Goal: Transaction & Acquisition: Purchase product/service

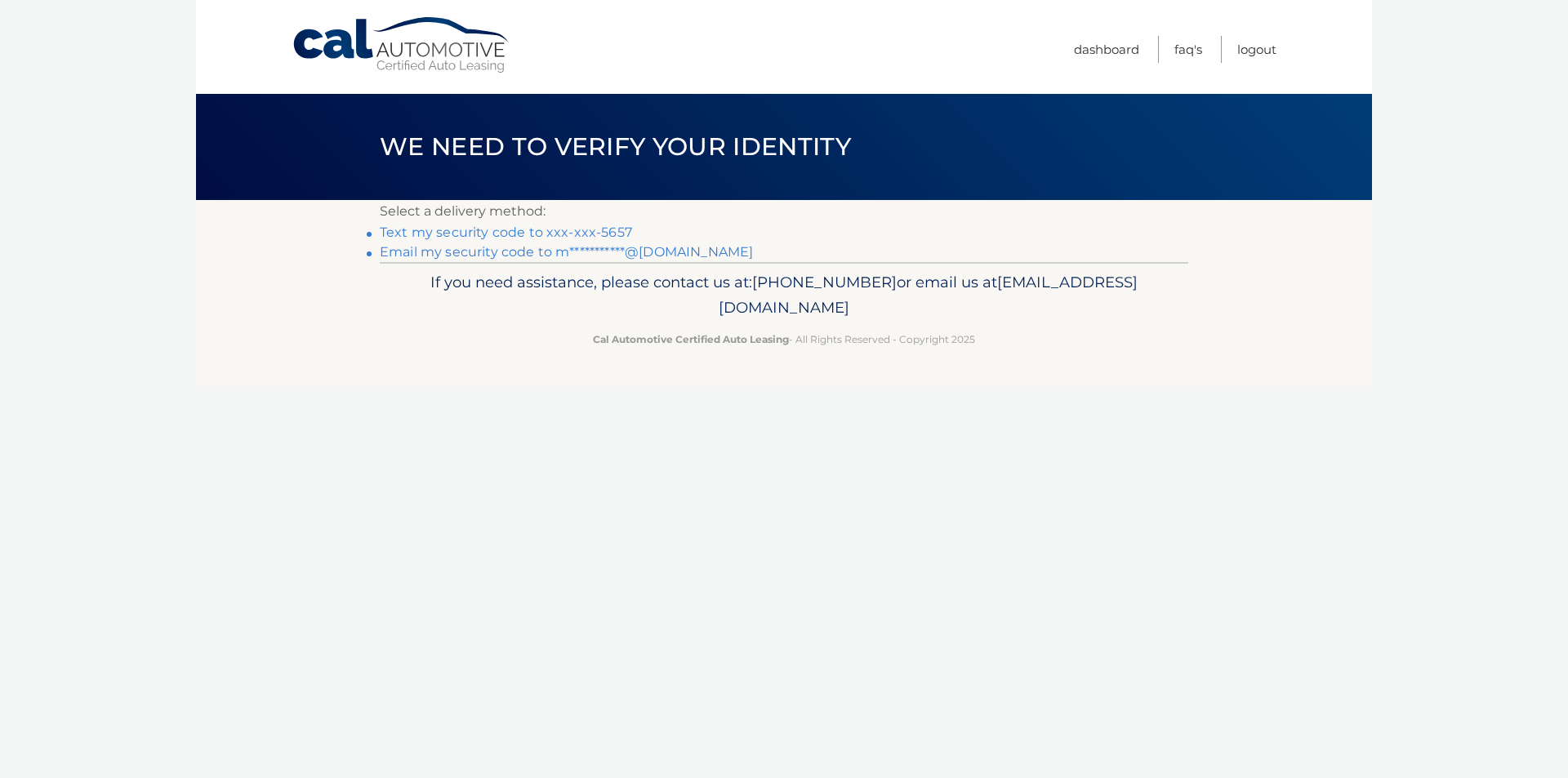
click at [472, 236] on link "Text my security code to xxx-xxx-5657" at bounding box center [506, 232] width 252 height 15
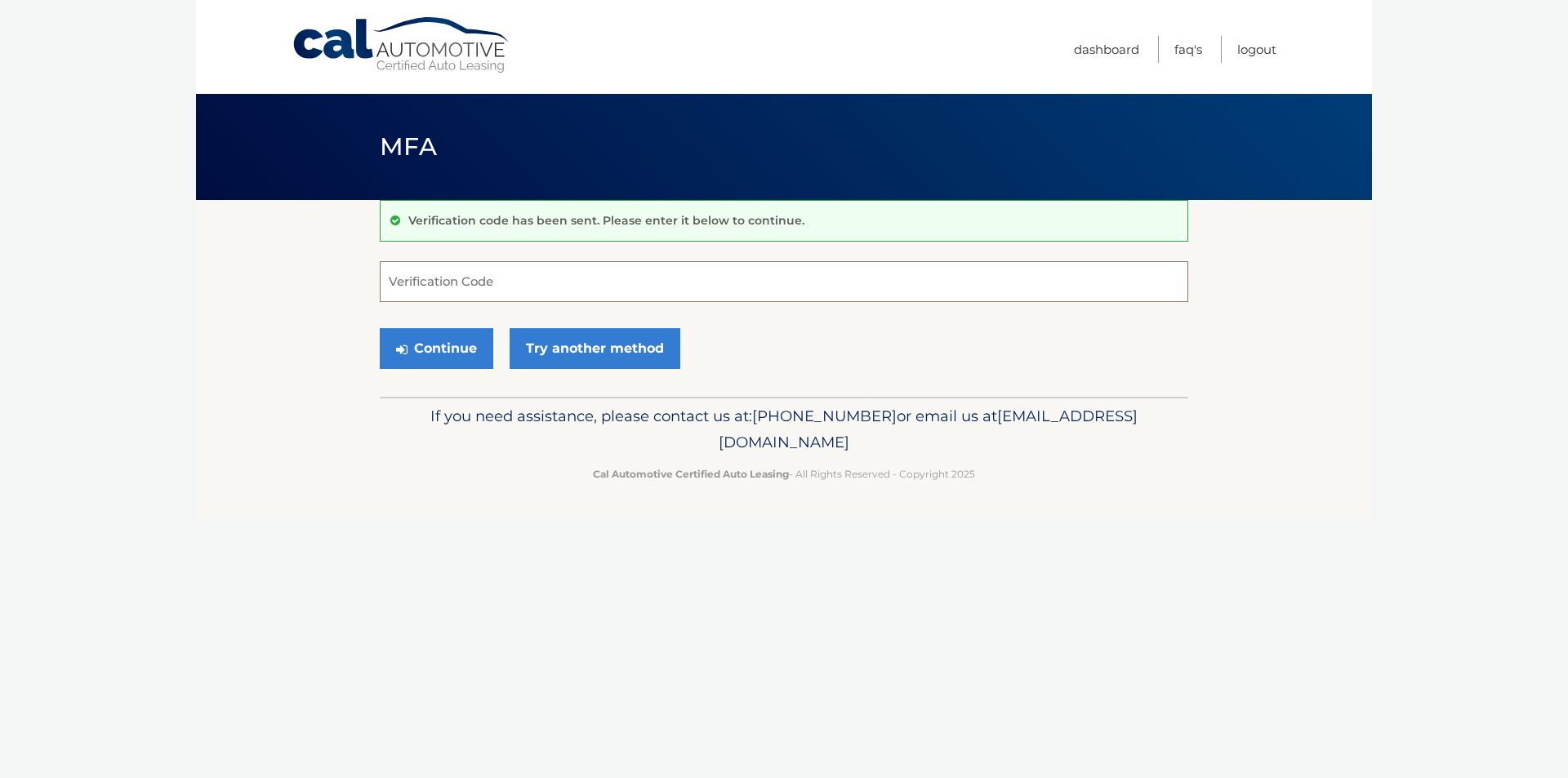
click at [461, 277] on input "Verification Code" at bounding box center [784, 281] width 808 height 41
type input "558611"
click at [448, 343] on button "Continue" at bounding box center [436, 348] width 113 height 41
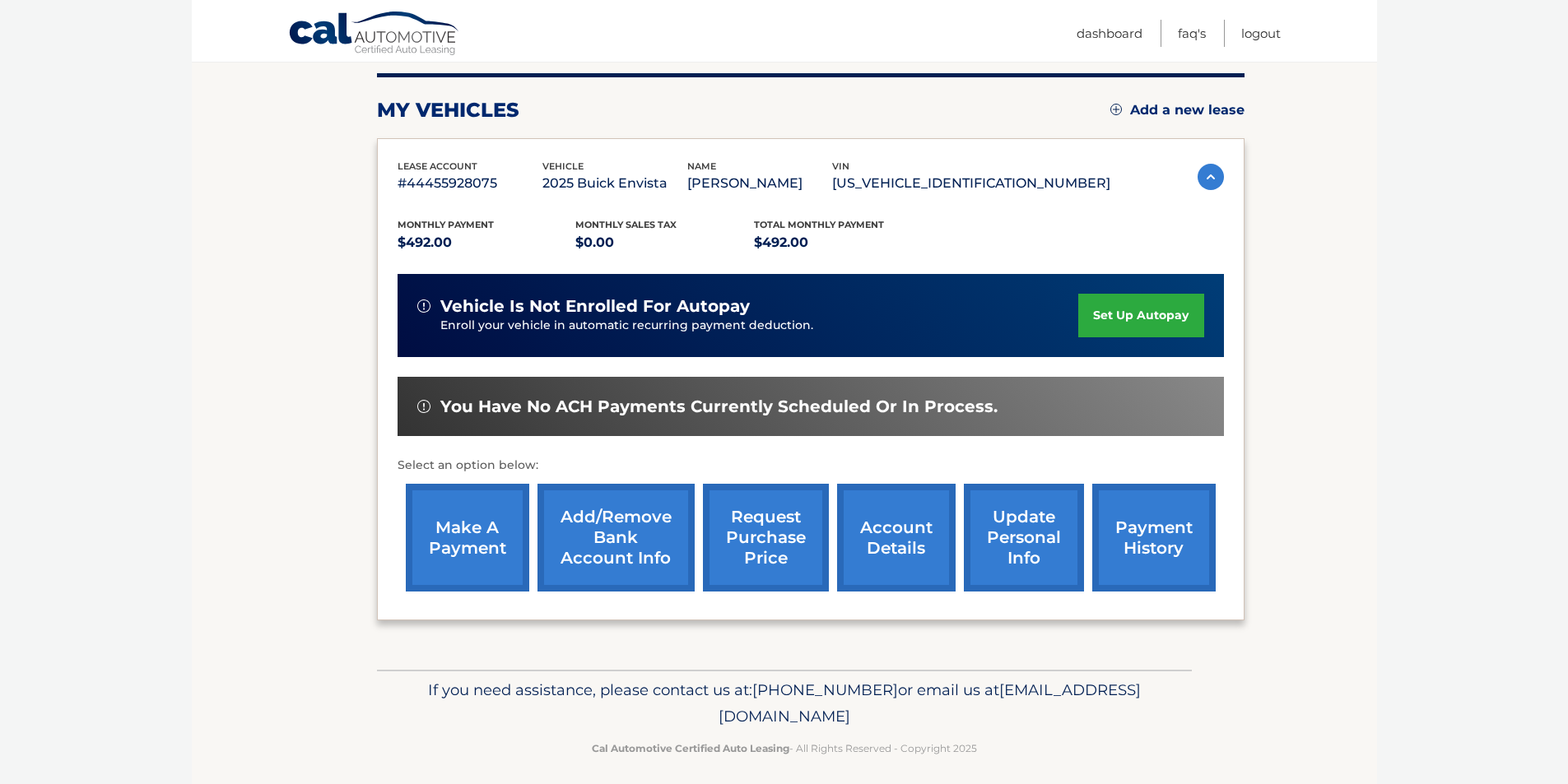
scroll to position [213, 0]
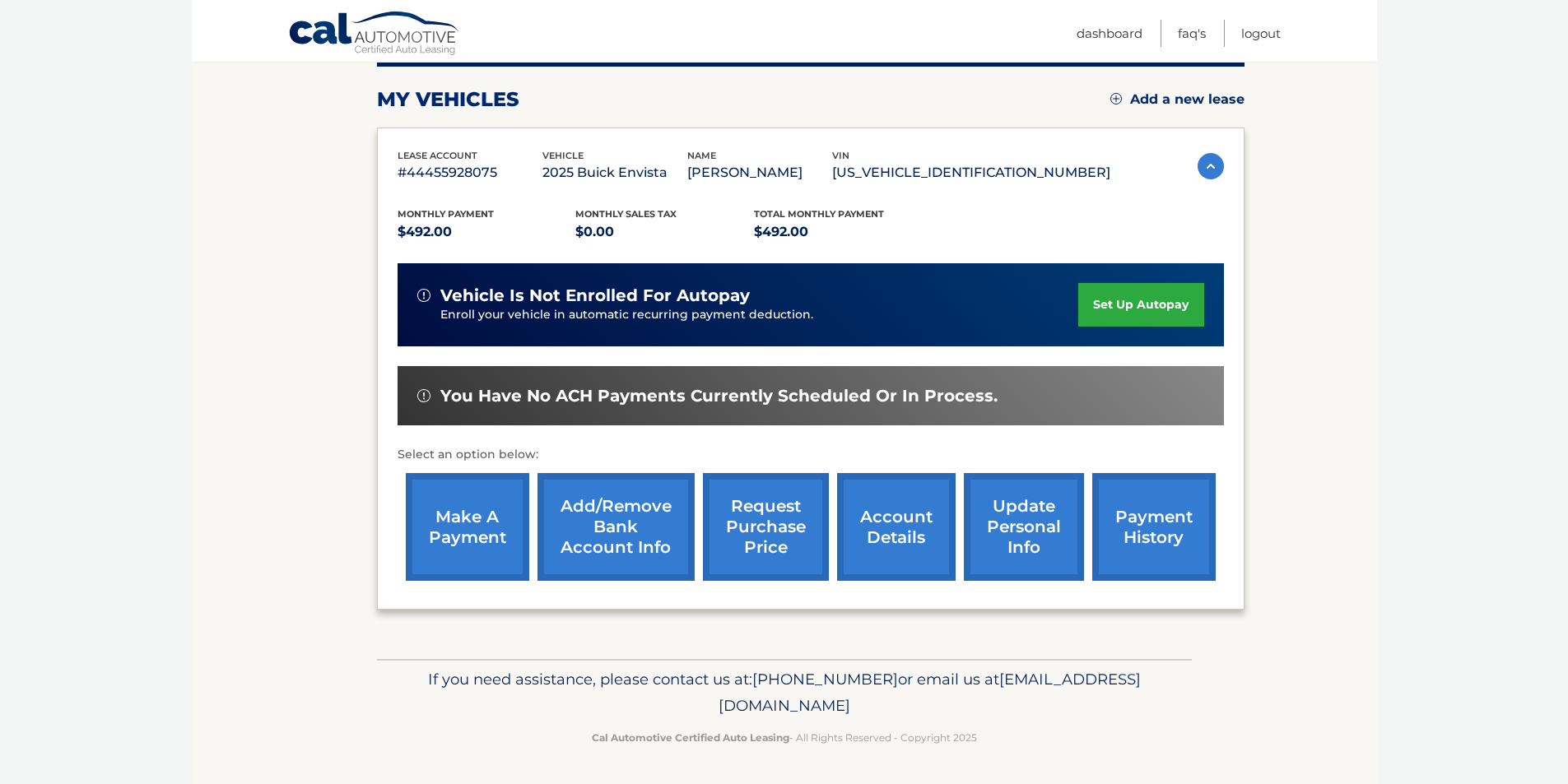
click at [455, 523] on link "make a payment" at bounding box center [467, 527] width 123 height 108
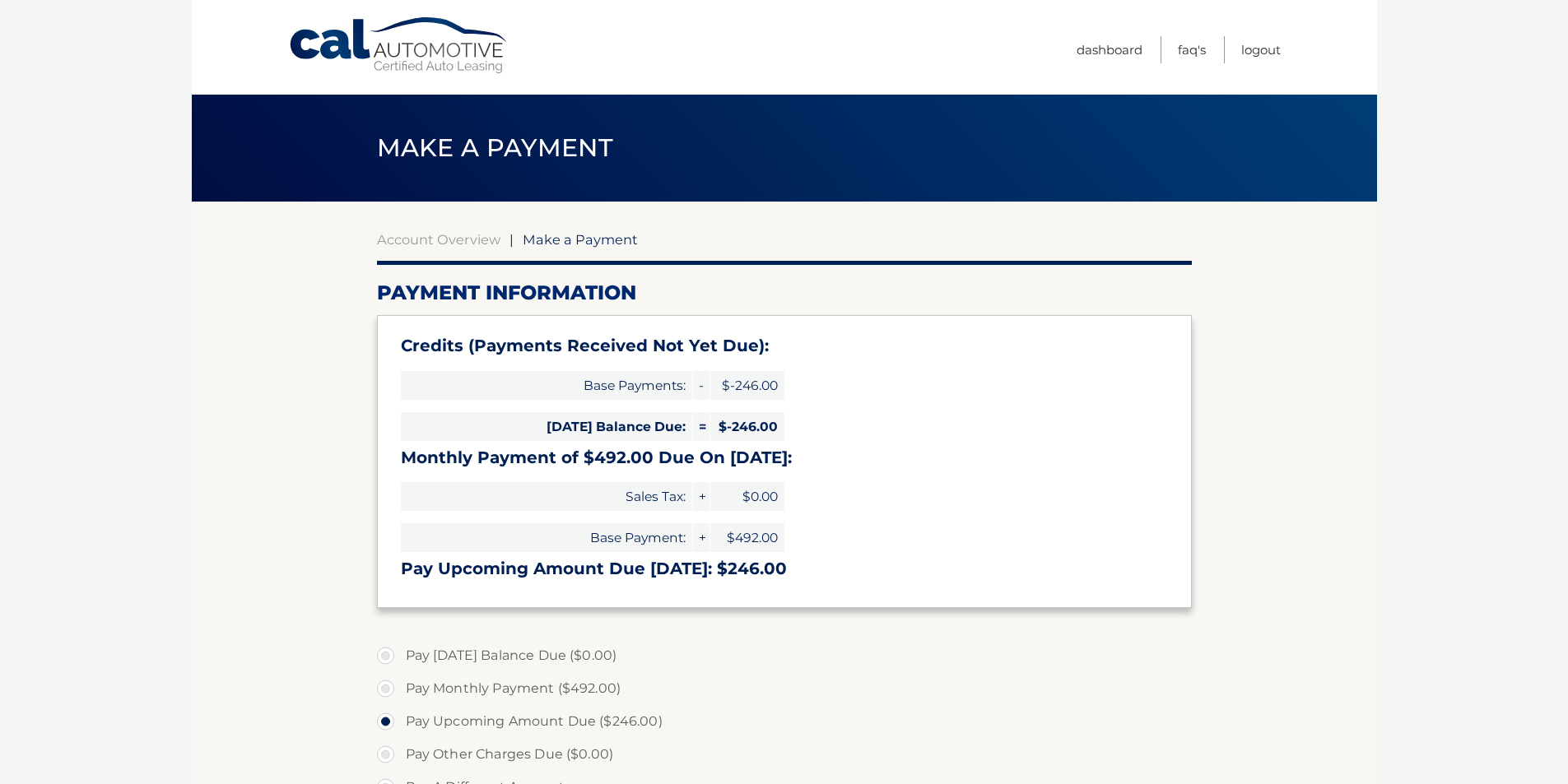
select select "ZjEwOTNmNzUtZTVhNy00OGQ0LWFmNjItZTQ0MDJjZTM4NTkz"
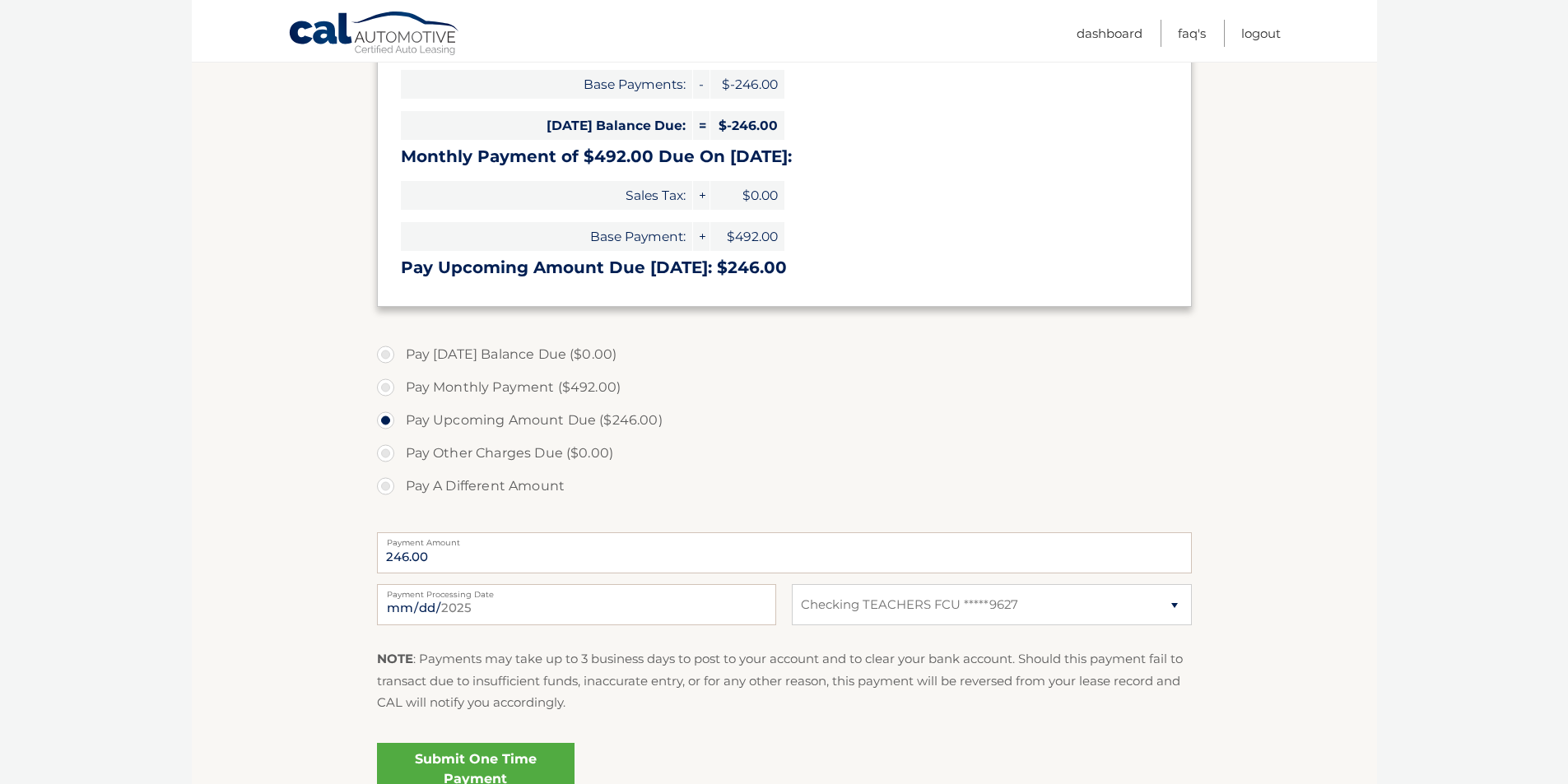
scroll to position [329, 0]
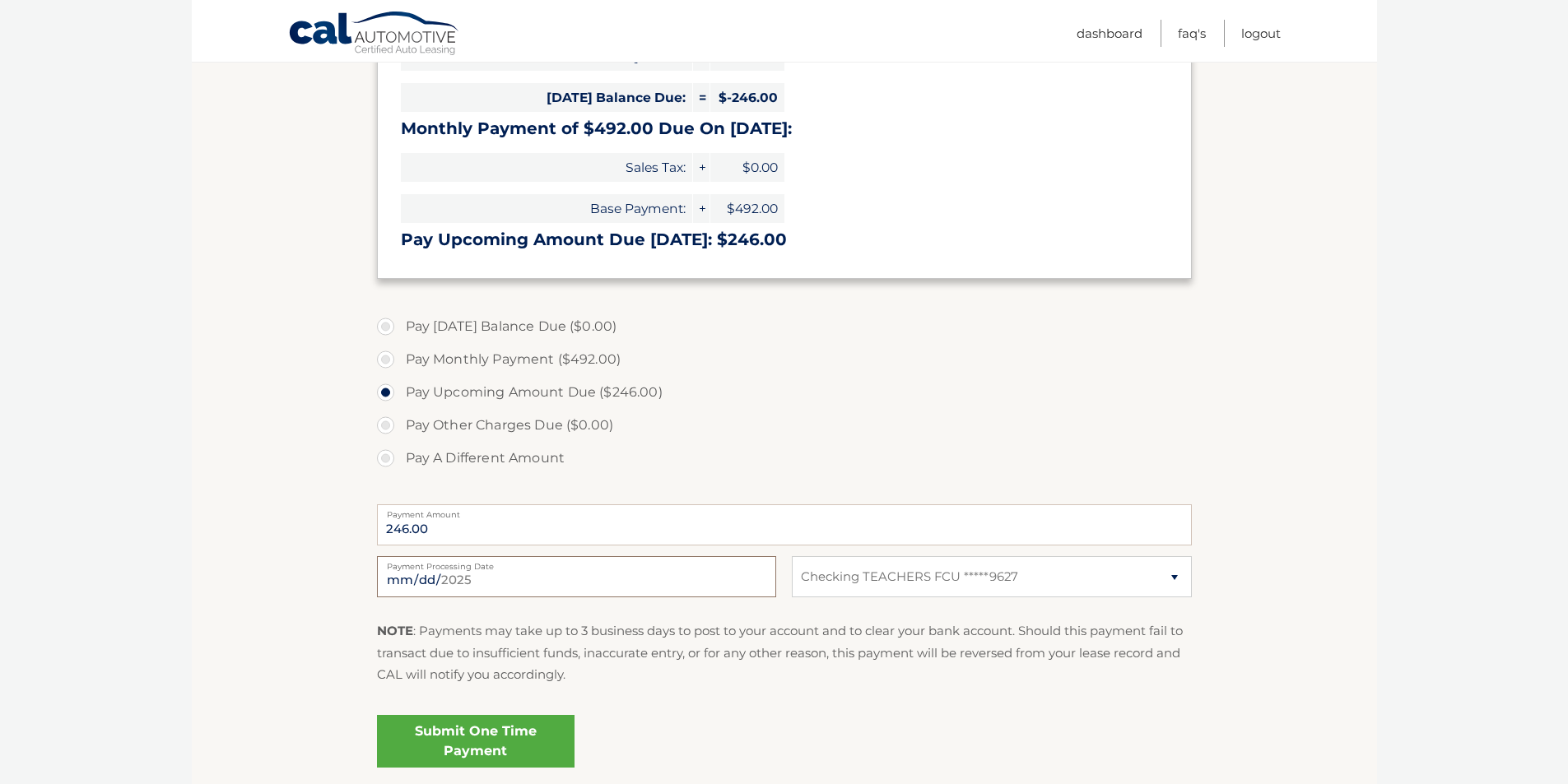
click at [540, 588] on input "[DATE]" at bounding box center [576, 577] width 400 height 41
click at [540, 588] on input "2025-08-22" at bounding box center [576, 577] width 400 height 41
type input "2025-08-26"
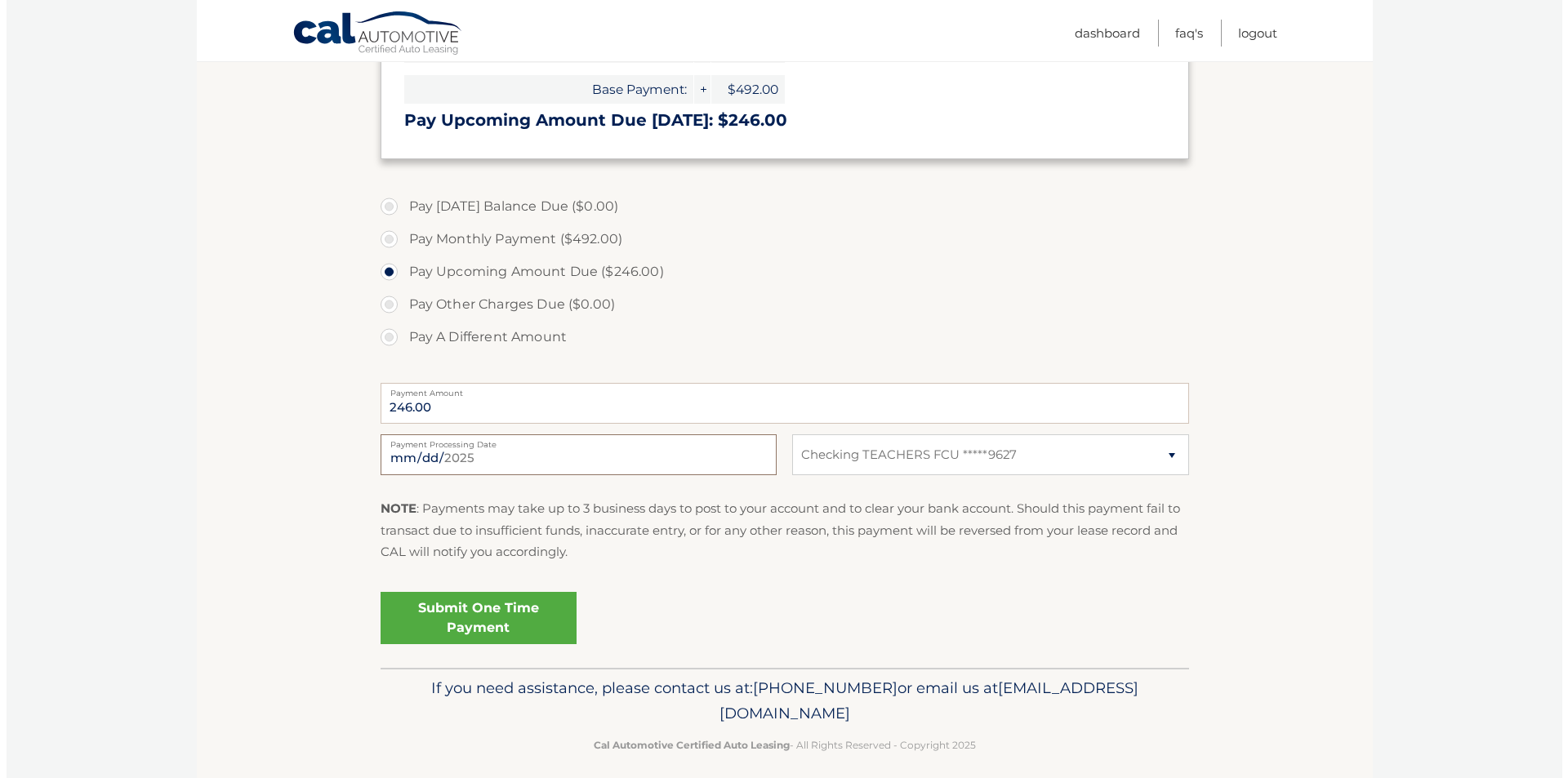
scroll to position [458, 0]
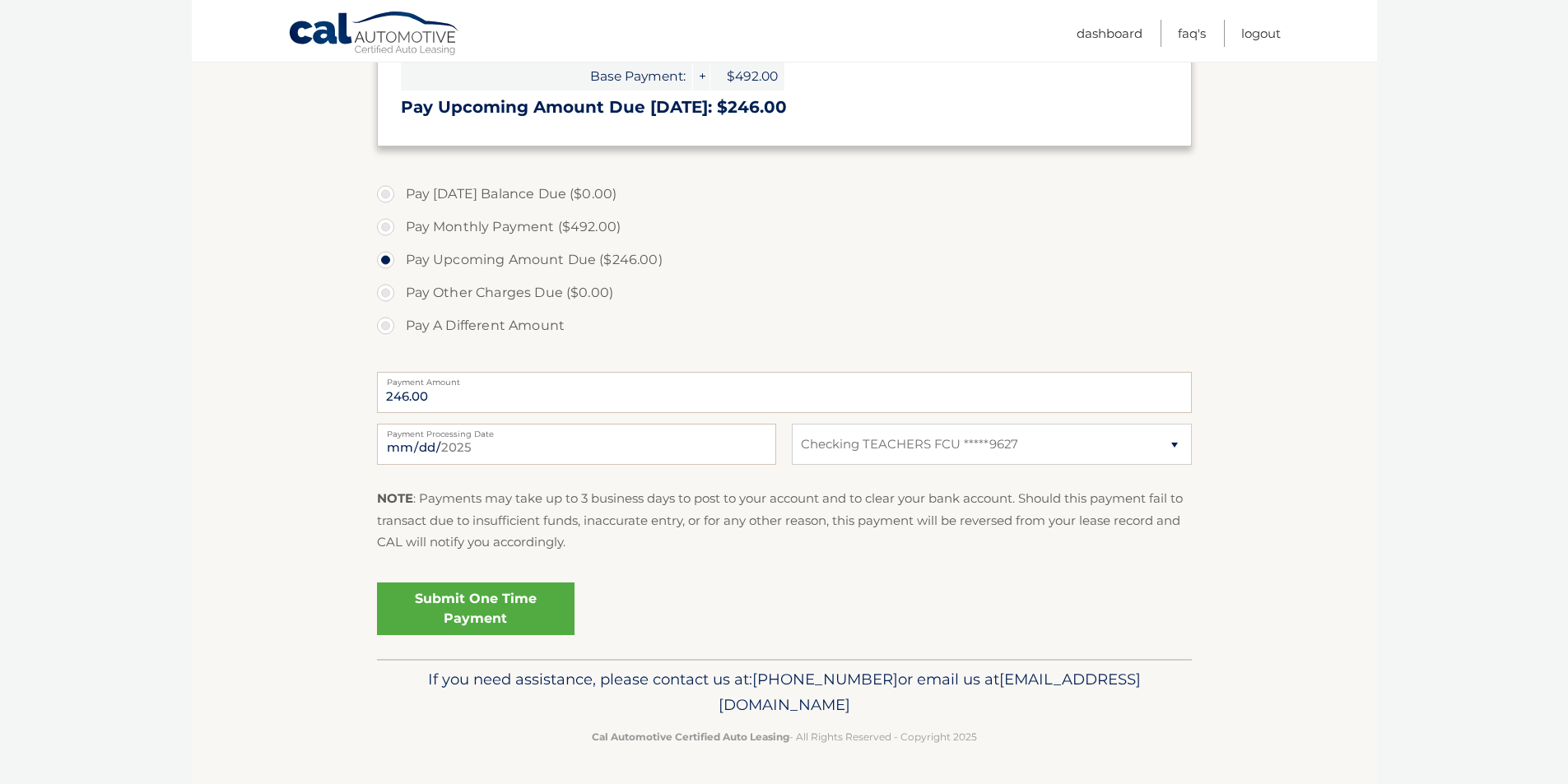
click at [492, 608] on link "Submit One Time Payment" at bounding box center [475, 609] width 197 height 53
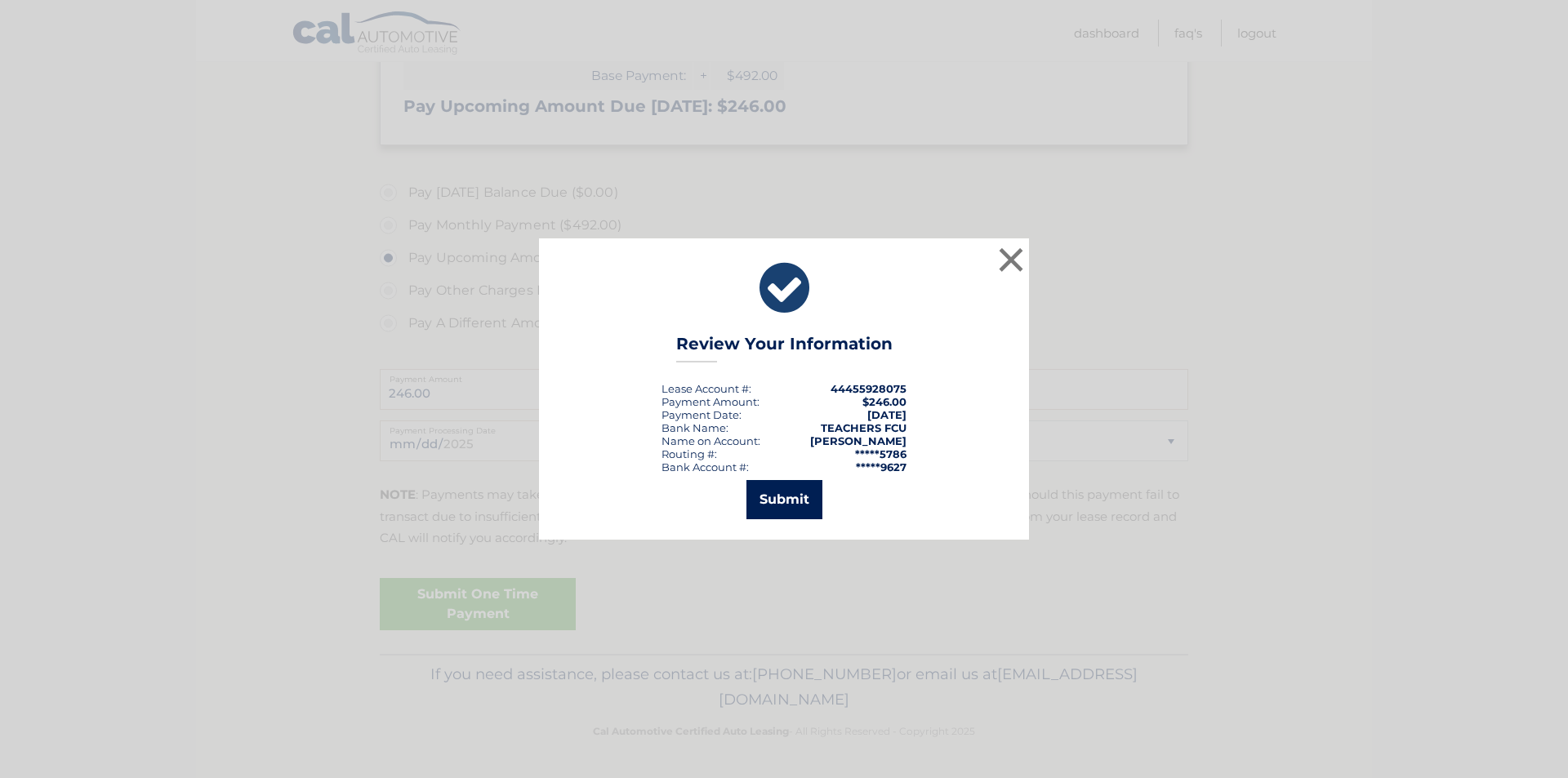
click at [779, 496] on button "Submit" at bounding box center [784, 499] width 76 height 39
click at [0, 0] on icon at bounding box center [0, 0] width 0 height 0
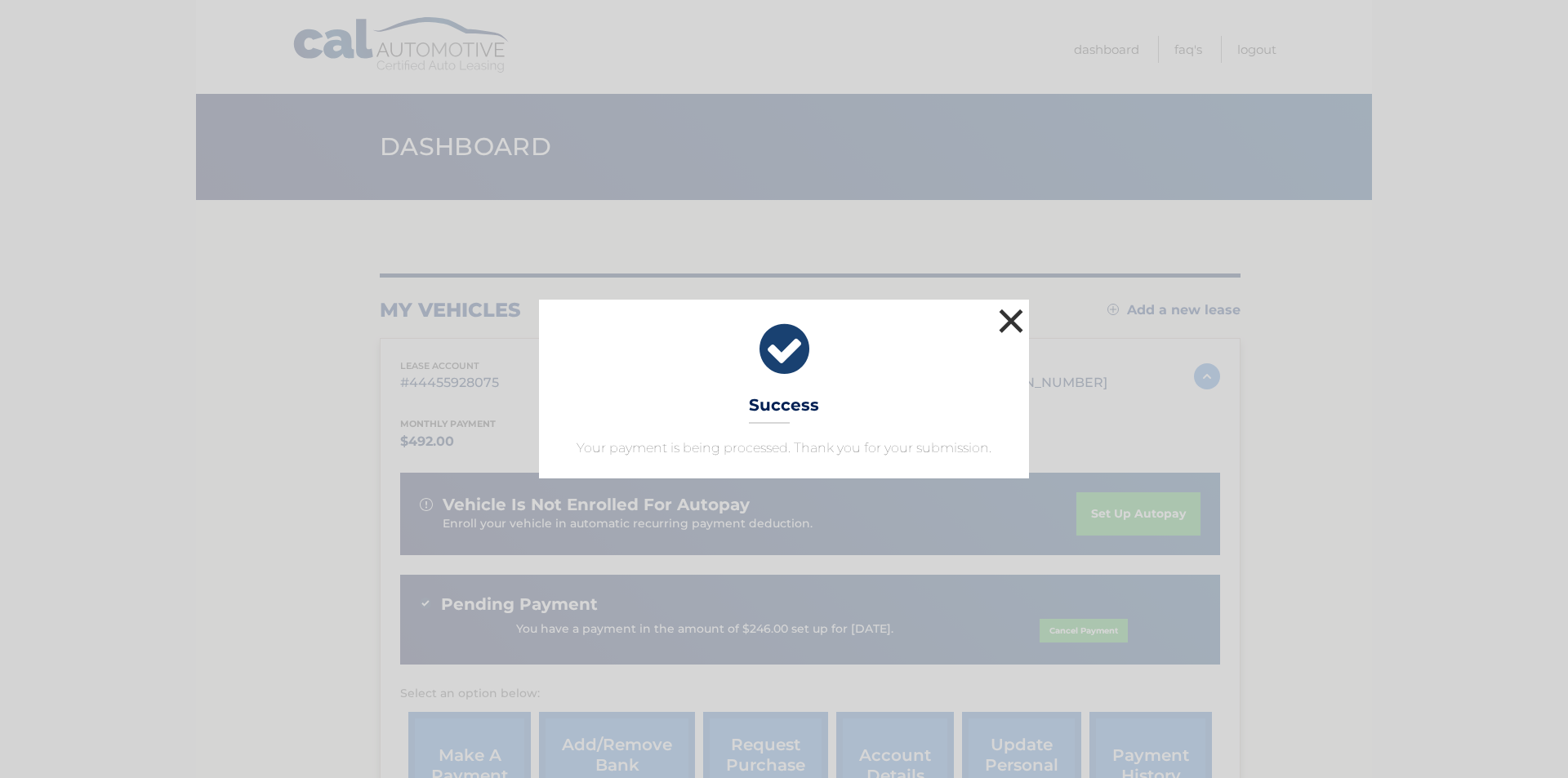
click at [1008, 320] on button "×" at bounding box center [1011, 321] width 33 height 33
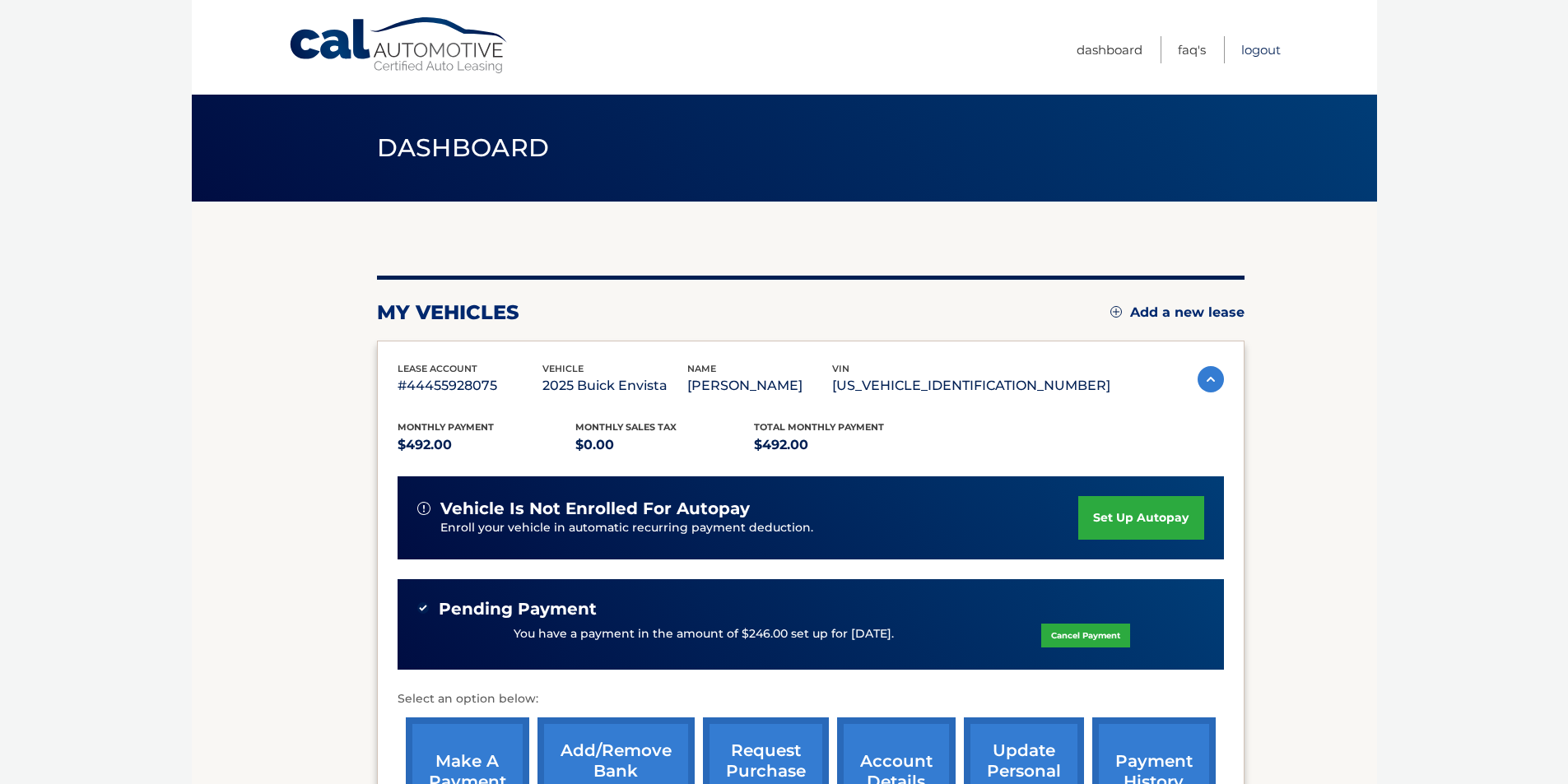
click at [1260, 48] on link "Logout" at bounding box center [1261, 50] width 39 height 27
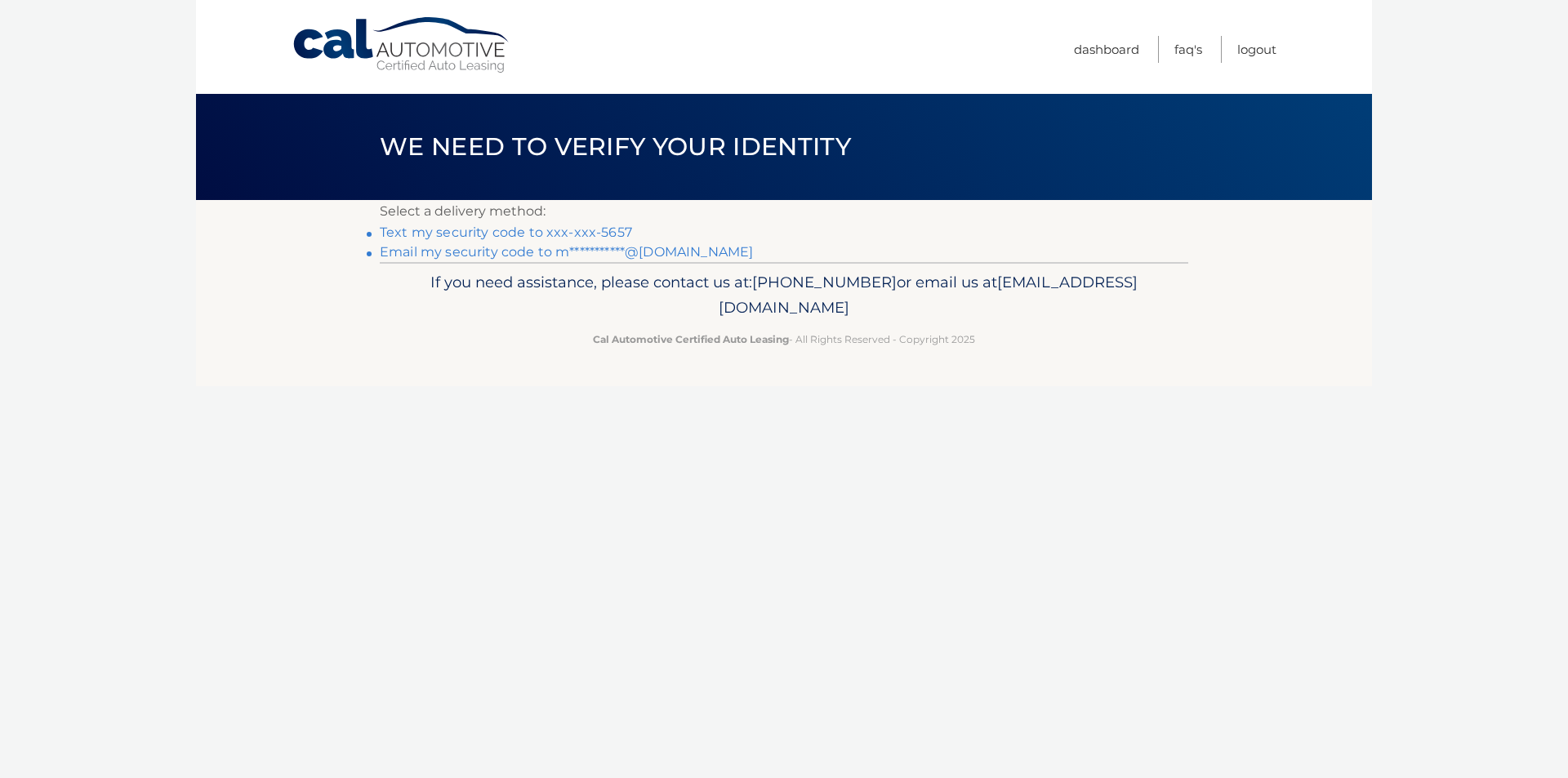
click at [423, 233] on link "Text my security code to xxx-xxx-5657" at bounding box center [506, 232] width 252 height 15
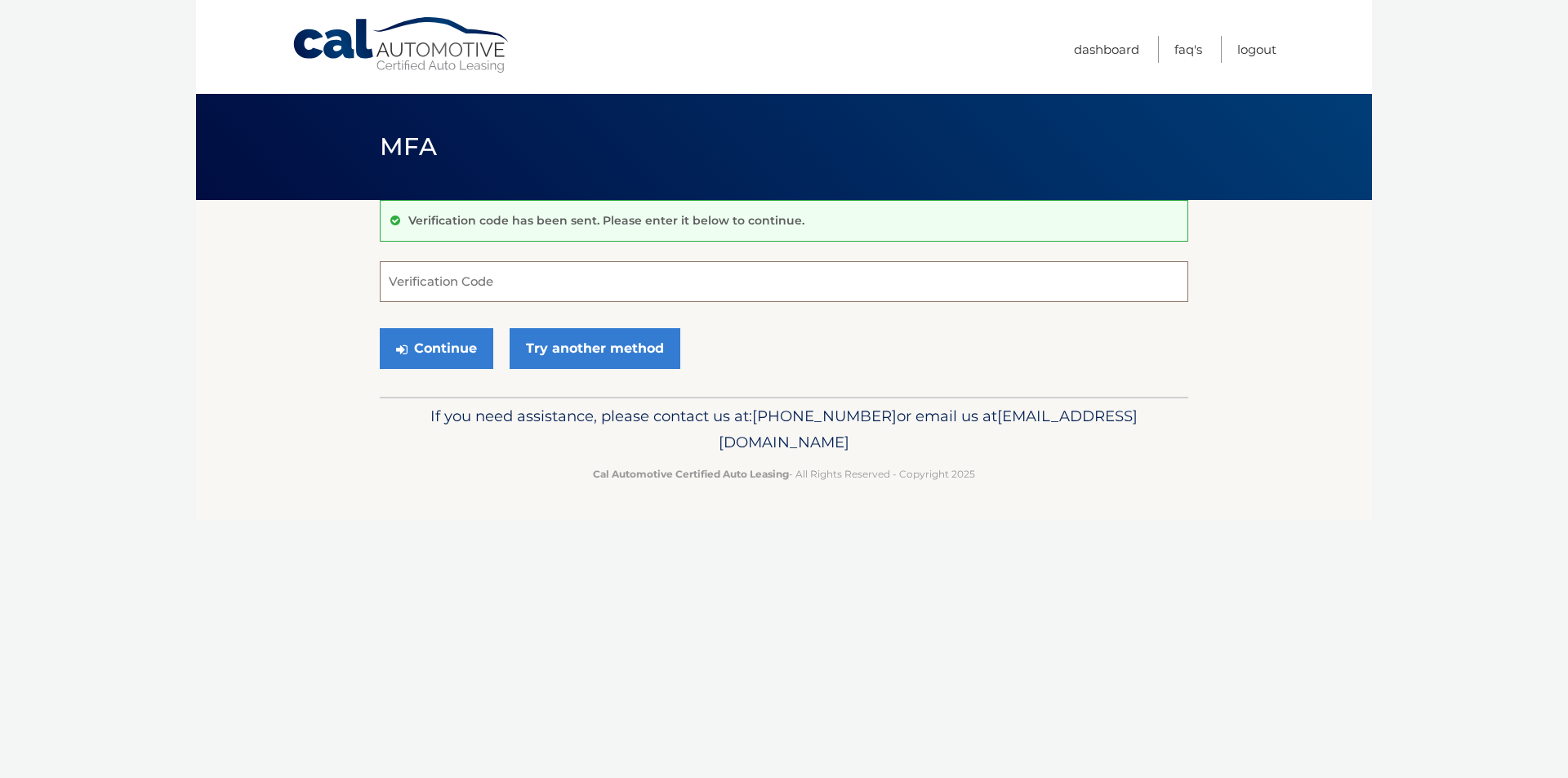
click at [415, 287] on input "Verification Code" at bounding box center [784, 281] width 808 height 41
type input "671318"
click at [444, 350] on button "Continue" at bounding box center [436, 348] width 113 height 41
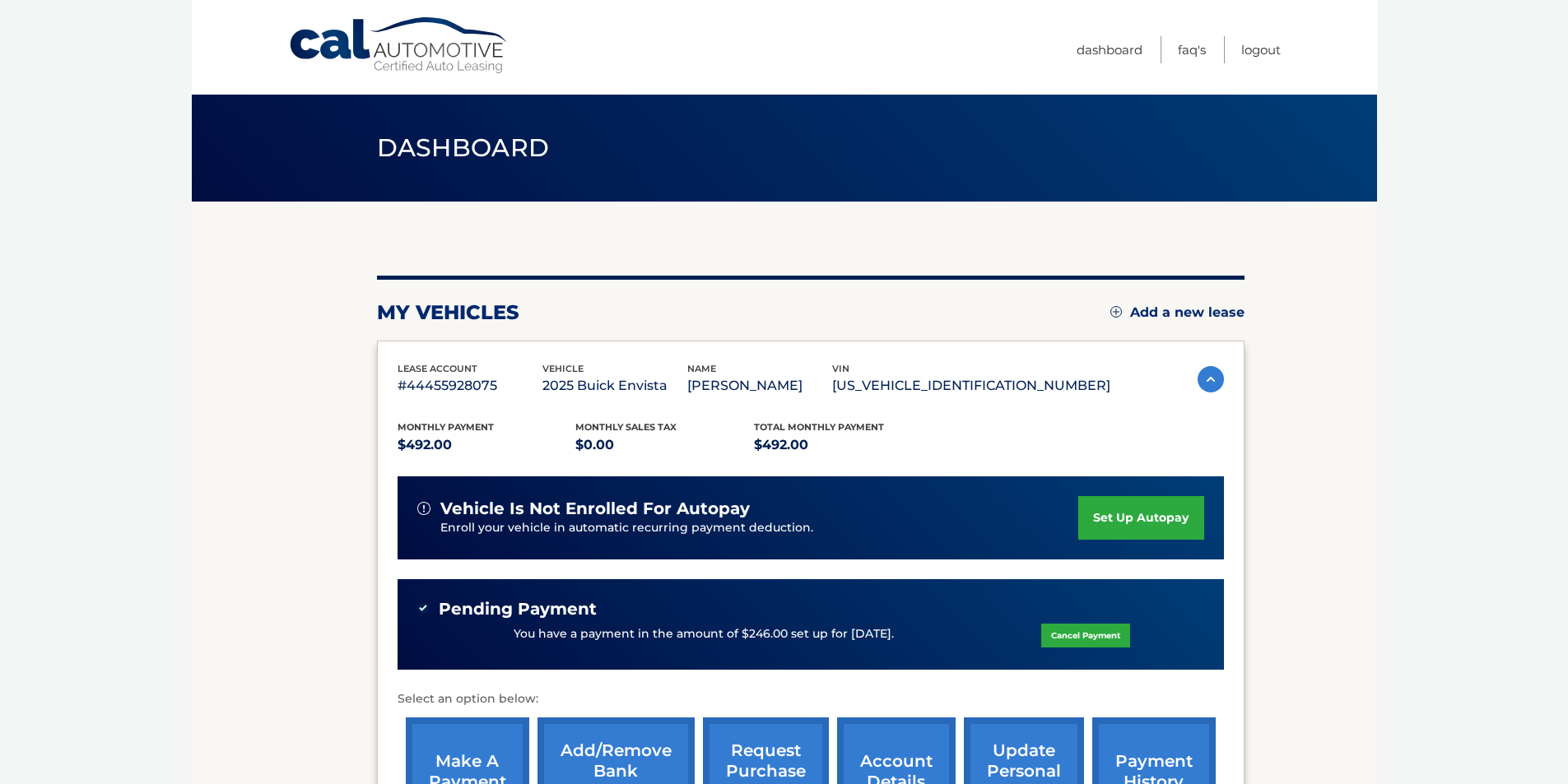
scroll to position [164, 0]
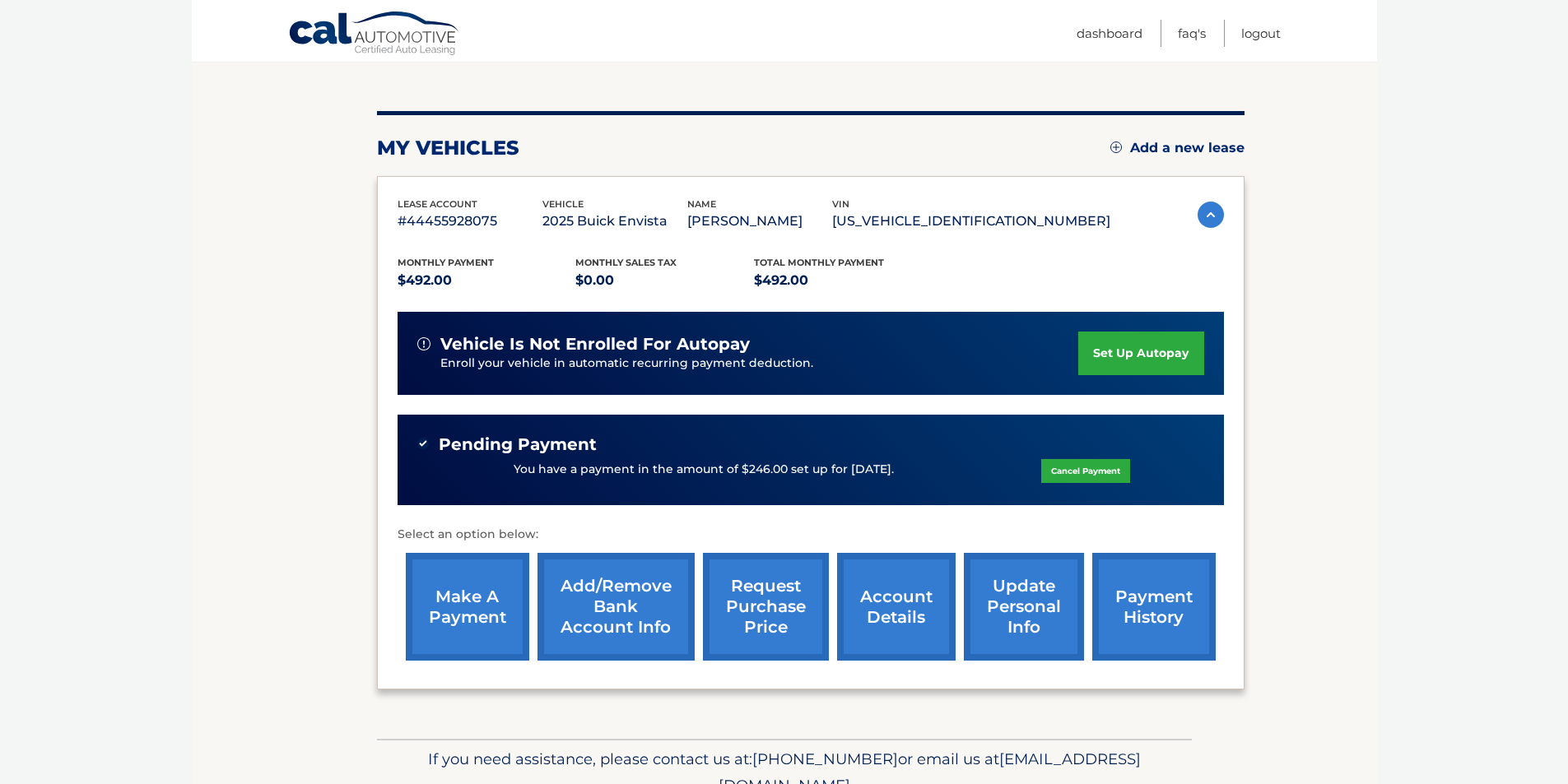
click at [910, 609] on link "account details" at bounding box center [897, 607] width 119 height 108
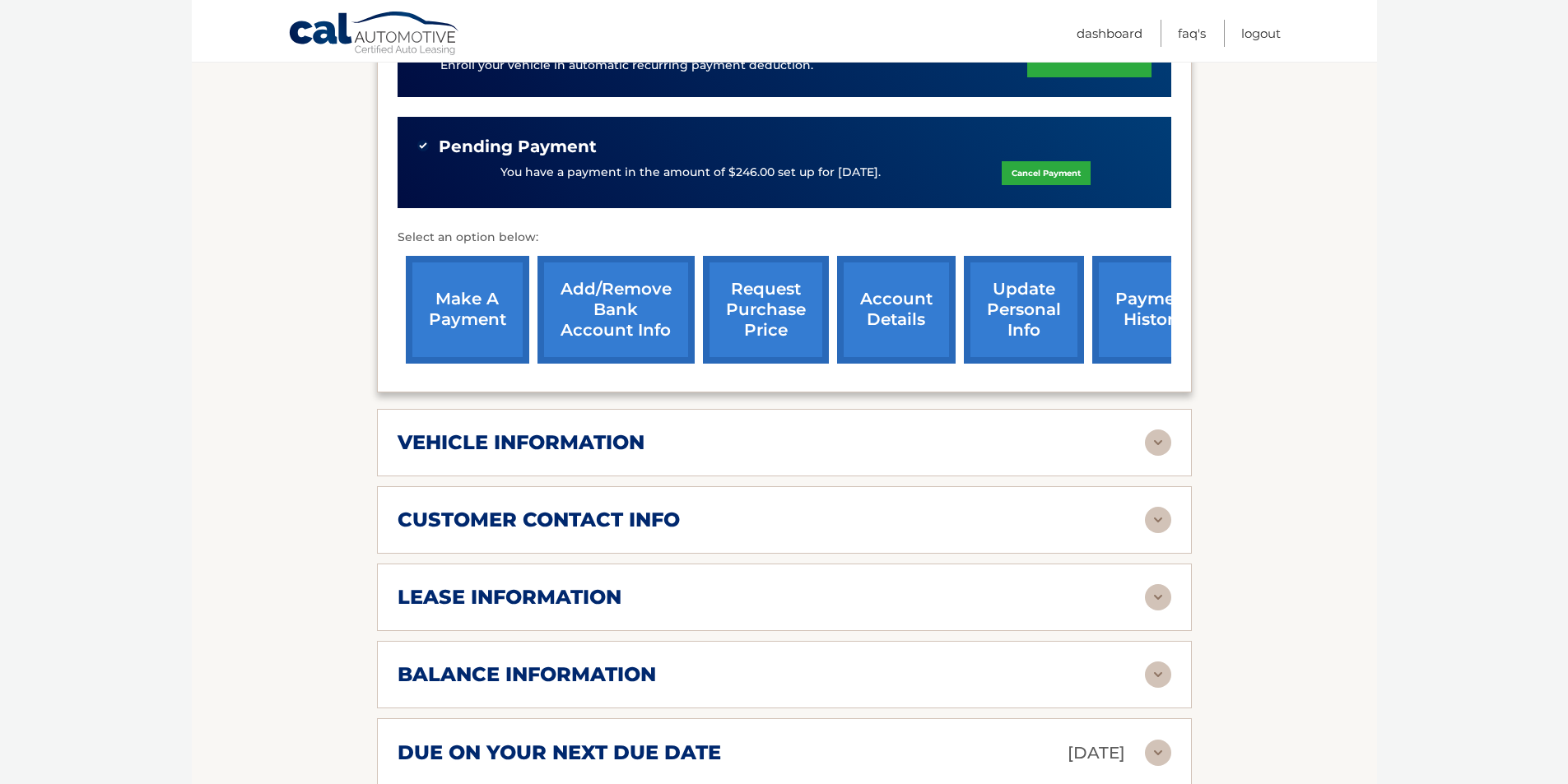
scroll to position [493, 0]
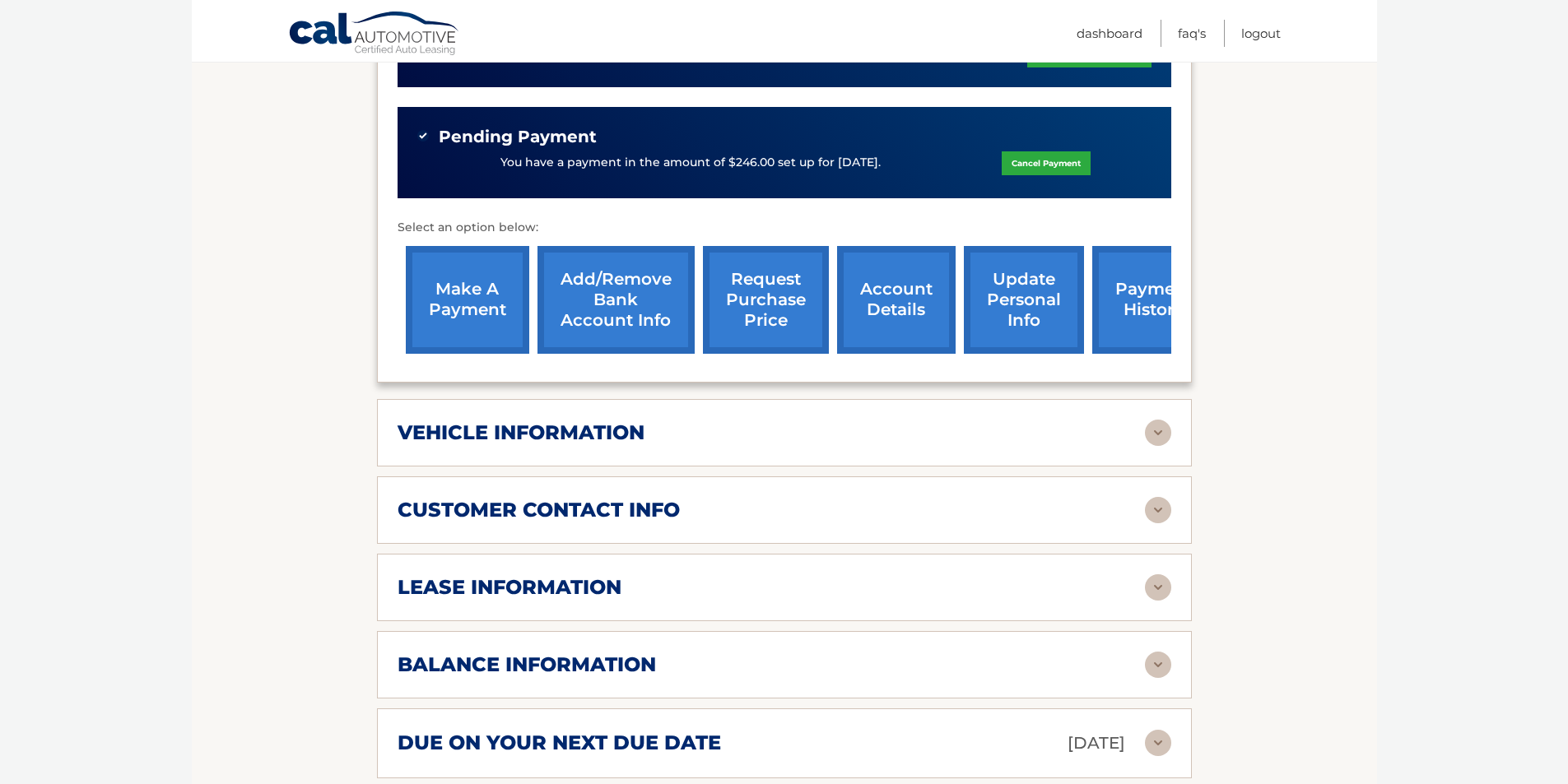
click at [1162, 434] on img at bounding box center [1158, 432] width 27 height 26
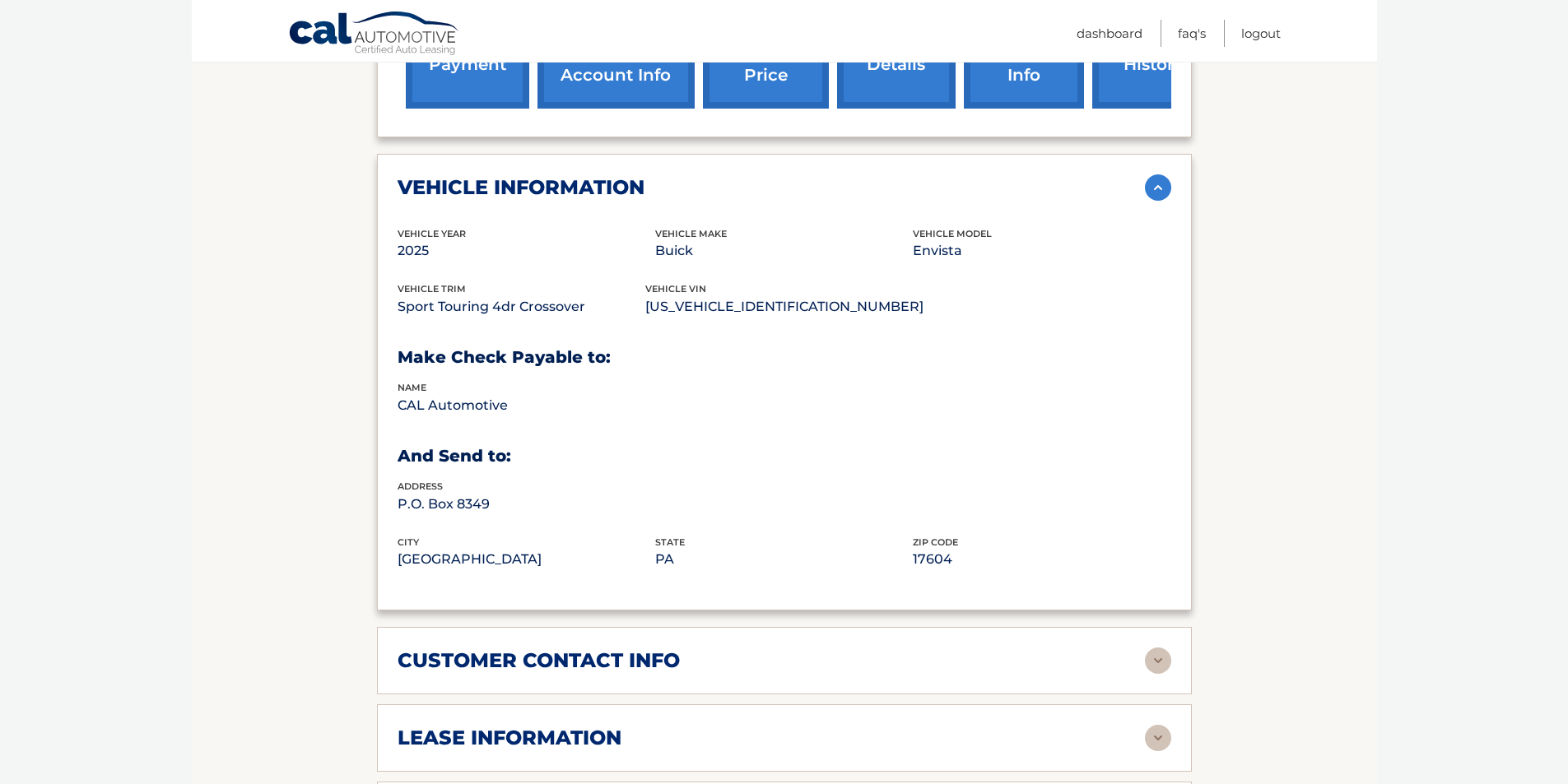
scroll to position [740, 0]
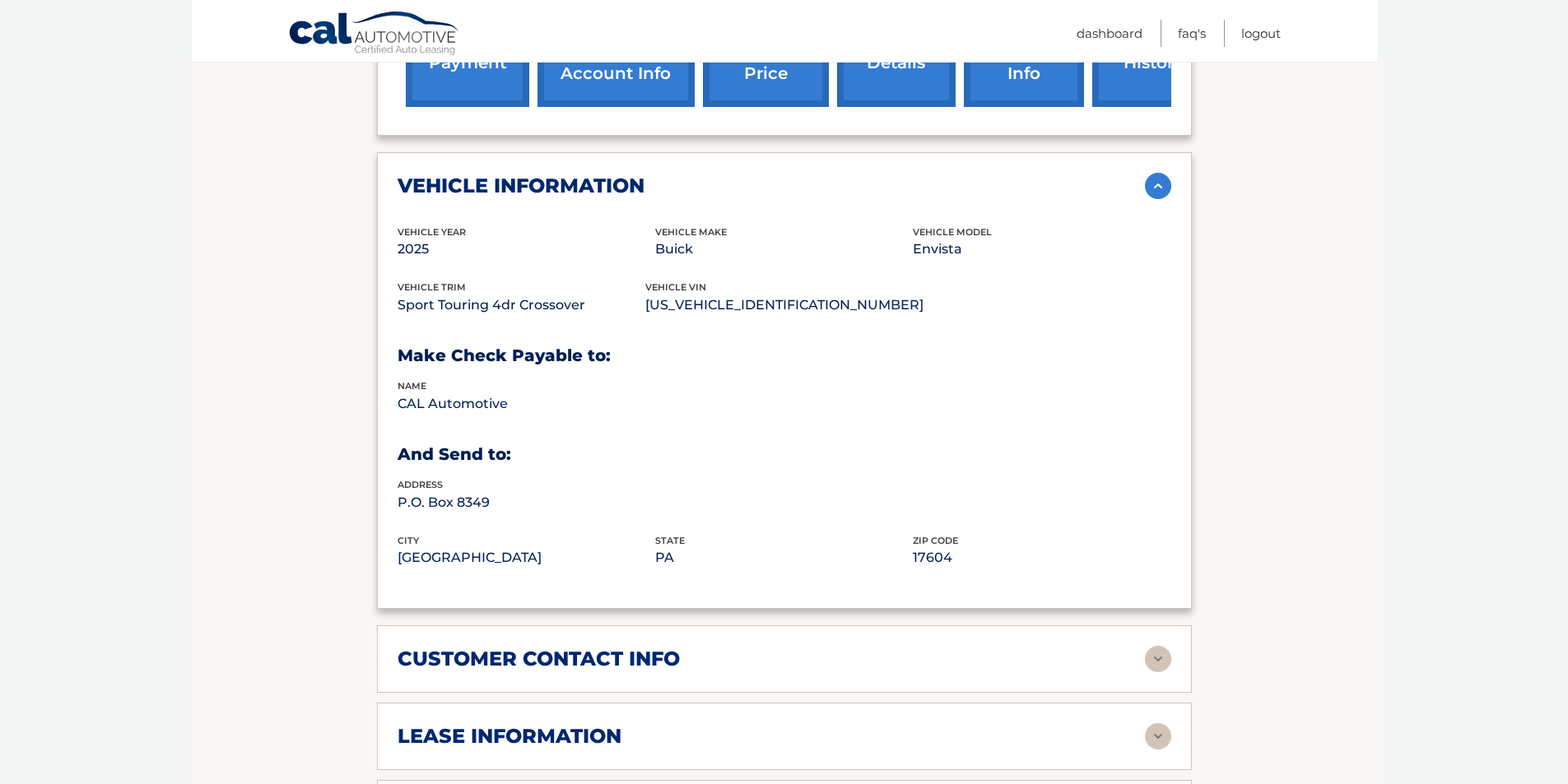
click at [1159, 179] on img at bounding box center [1158, 185] width 27 height 26
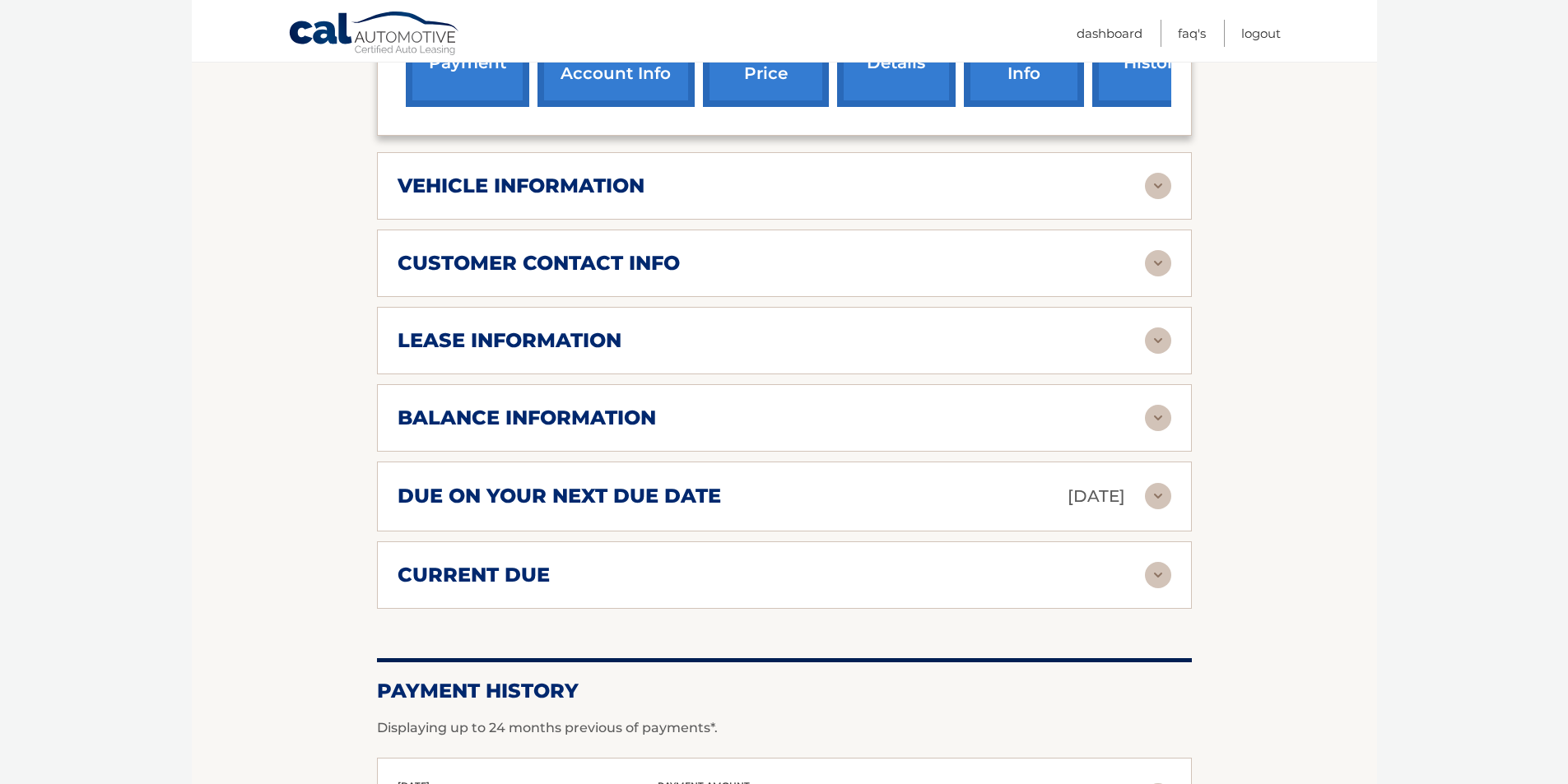
click at [1150, 344] on img at bounding box center [1158, 340] width 27 height 26
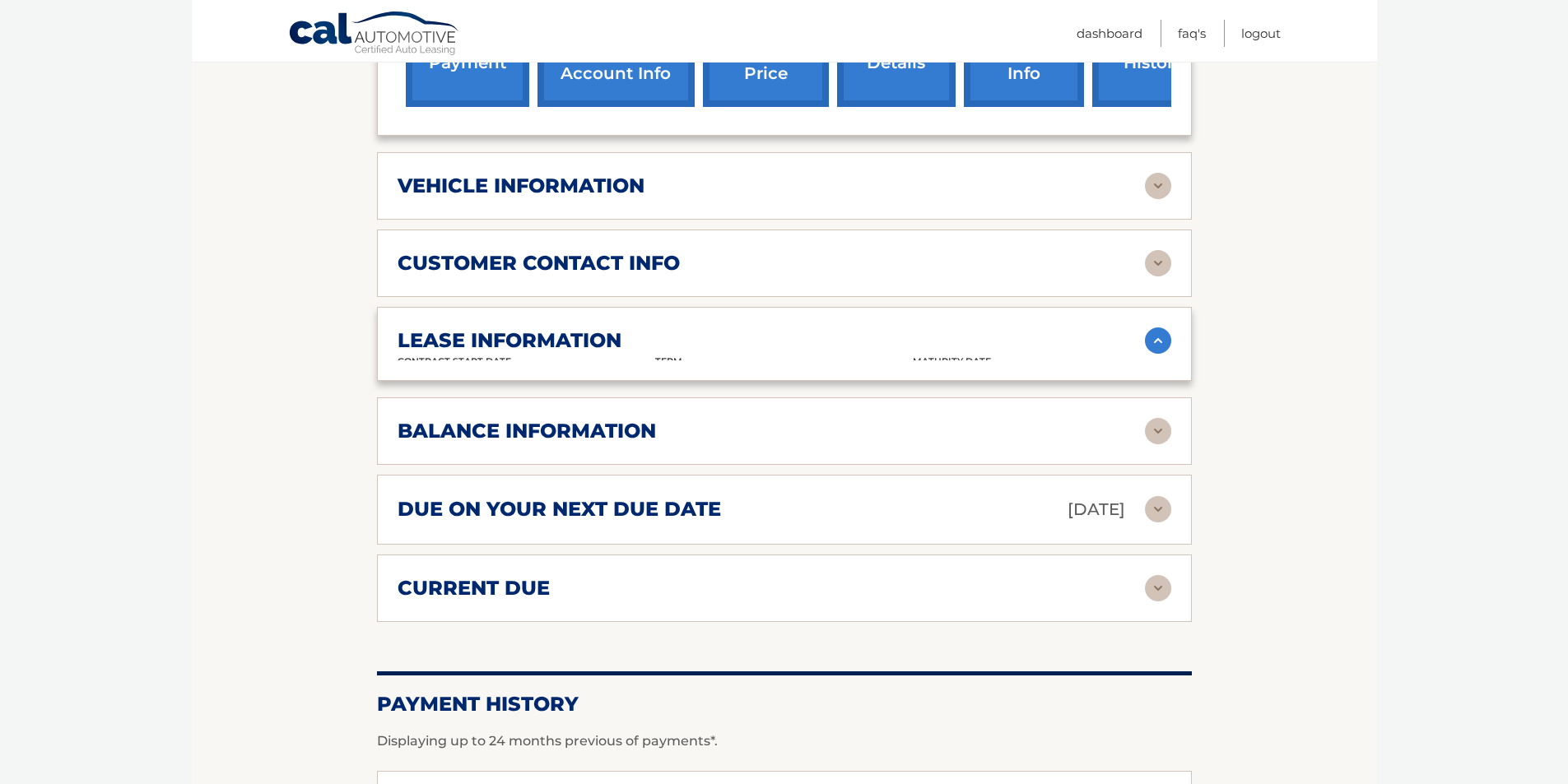
click at [1152, 344] on img at bounding box center [1158, 340] width 27 height 26
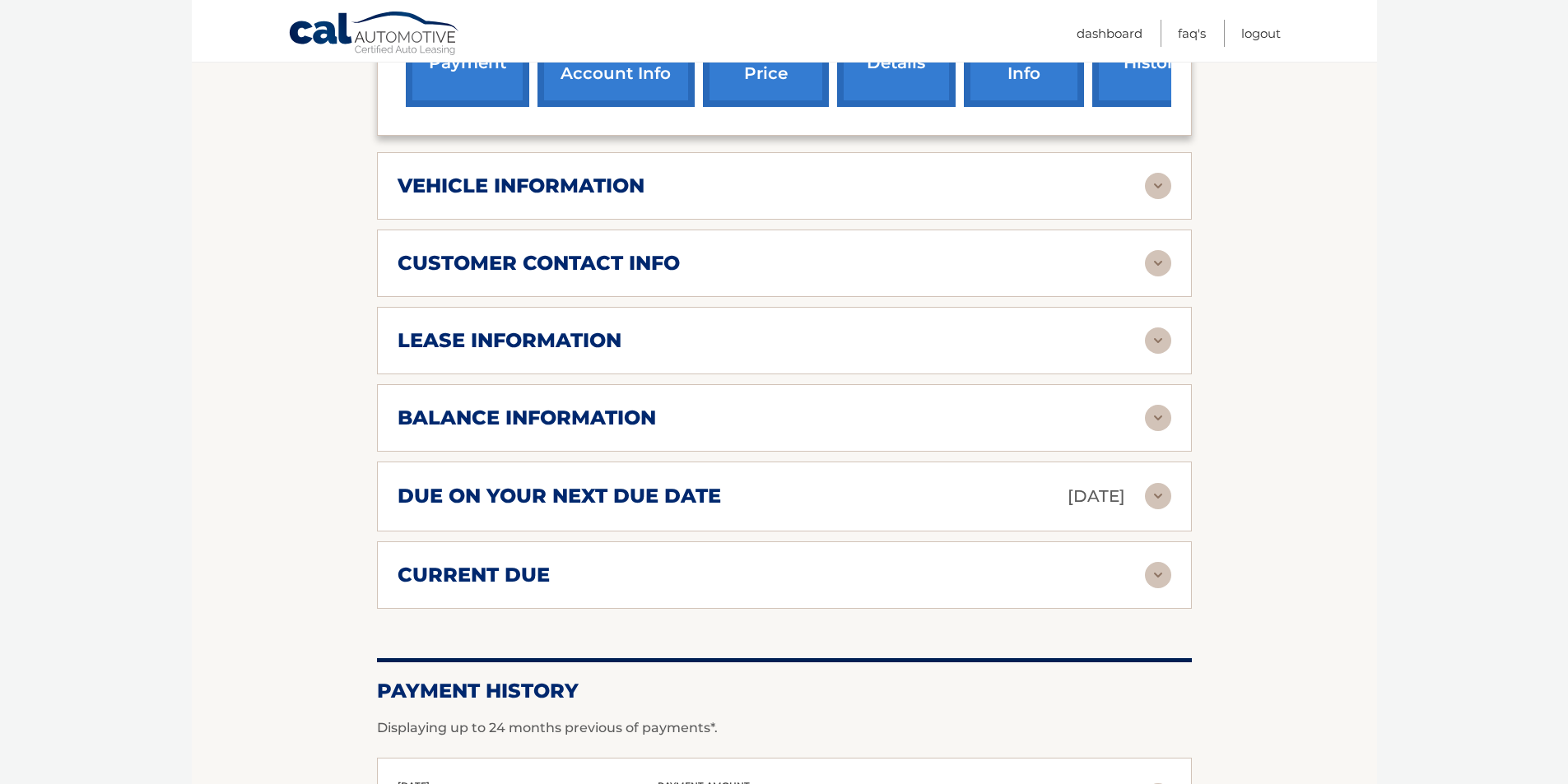
click at [1161, 343] on img at bounding box center [1158, 340] width 27 height 26
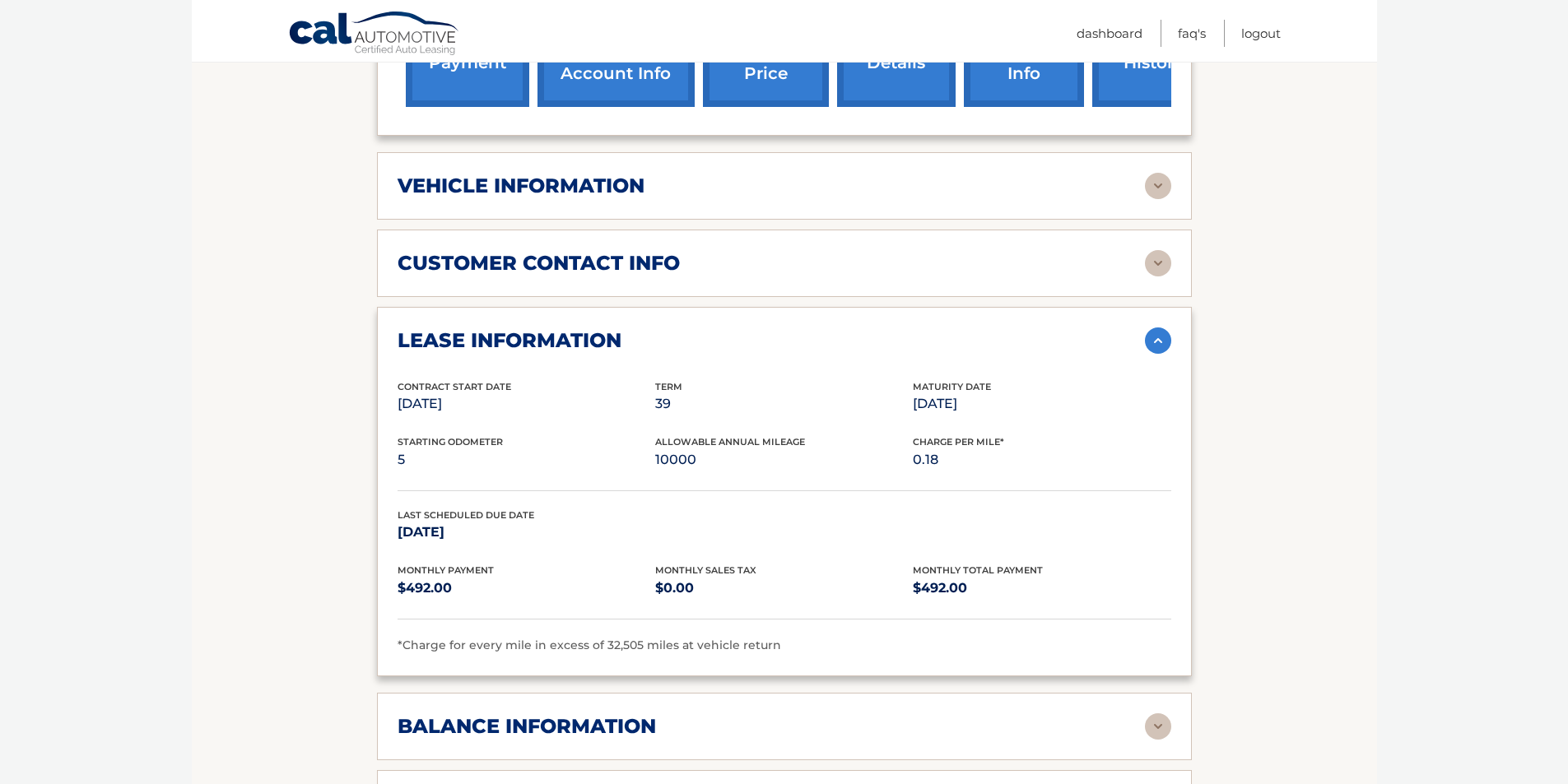
click at [1161, 343] on img at bounding box center [1158, 340] width 27 height 26
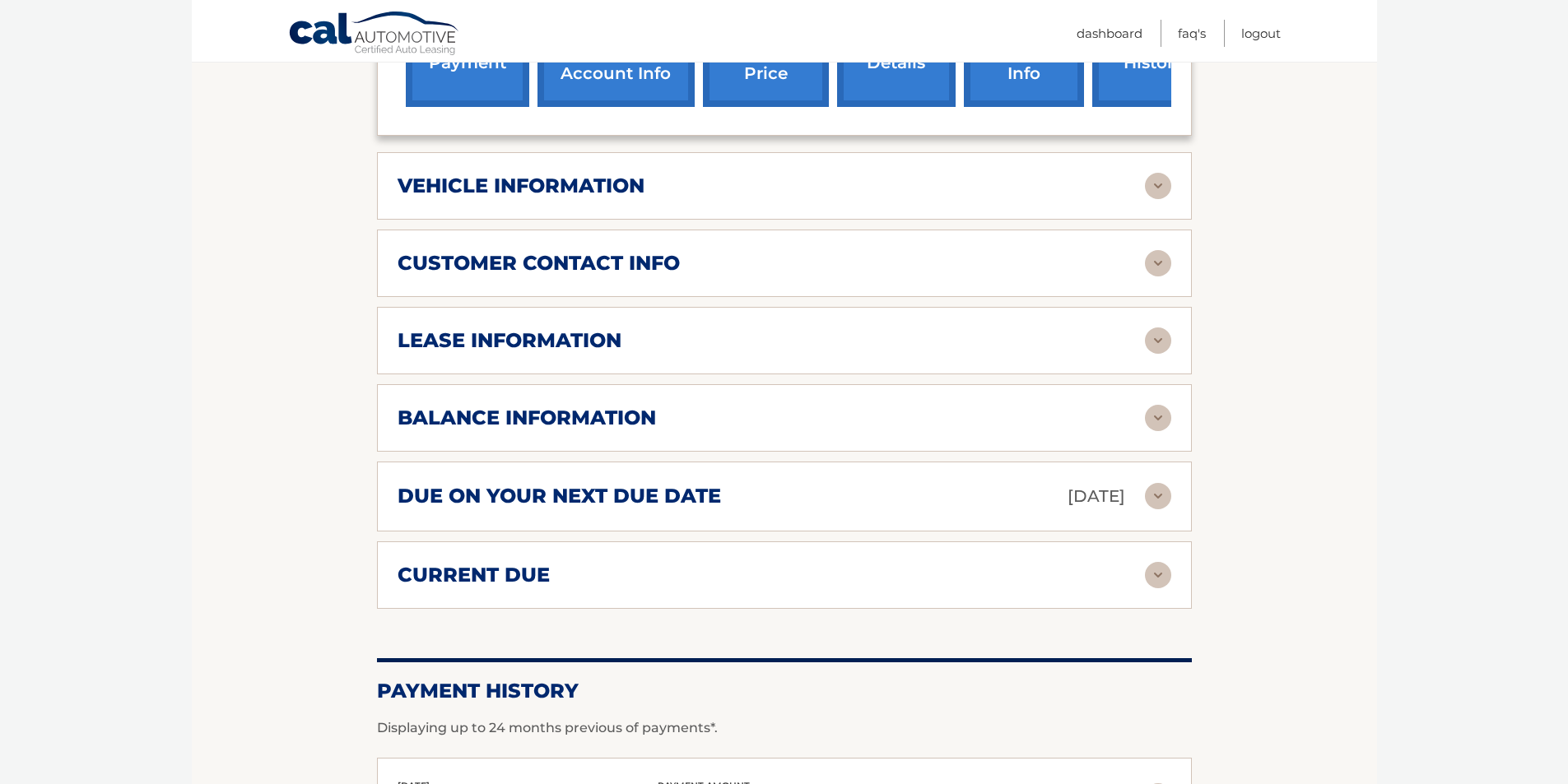
click at [1150, 412] on img at bounding box center [1158, 418] width 27 height 26
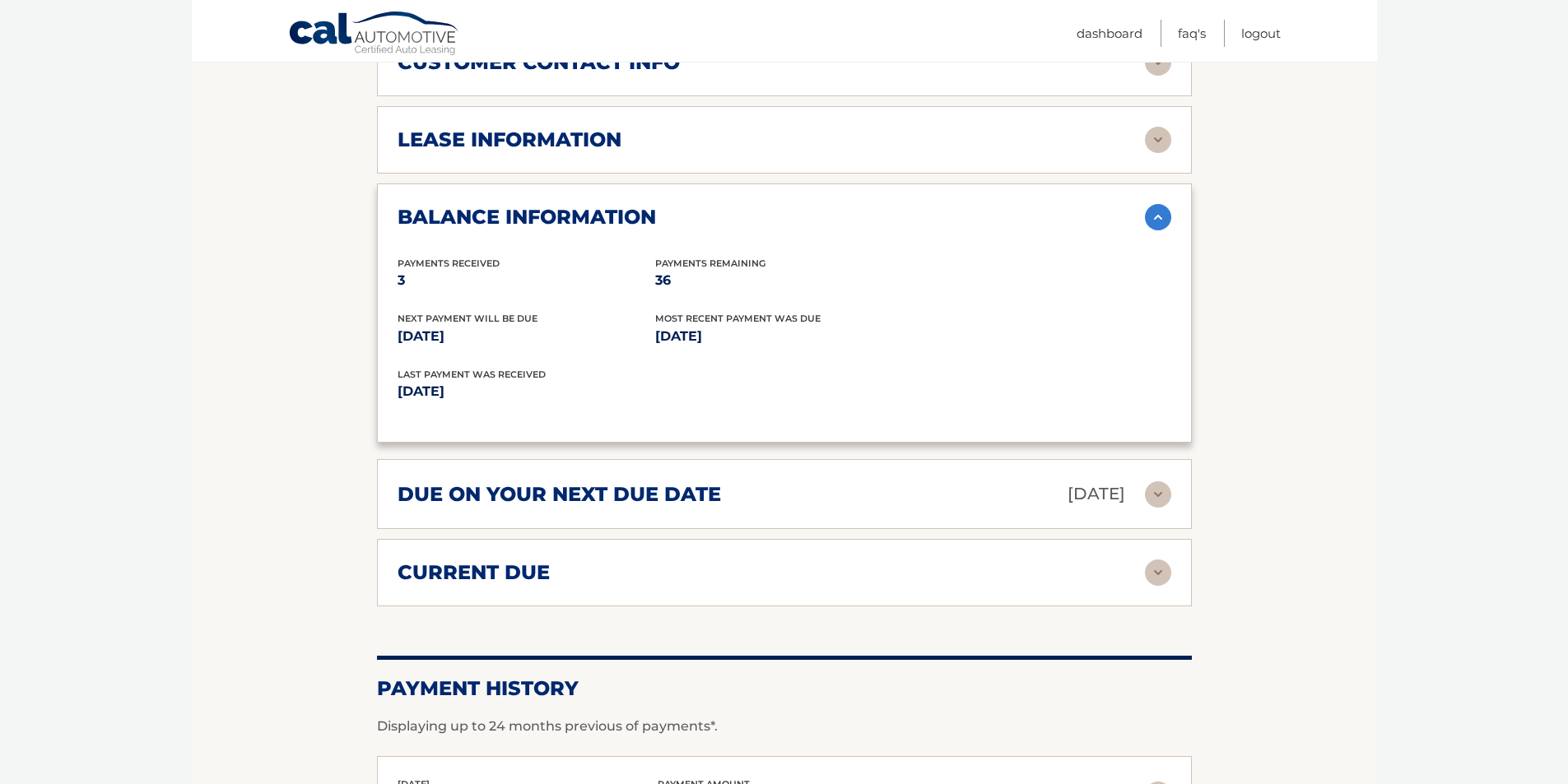
scroll to position [988, 0]
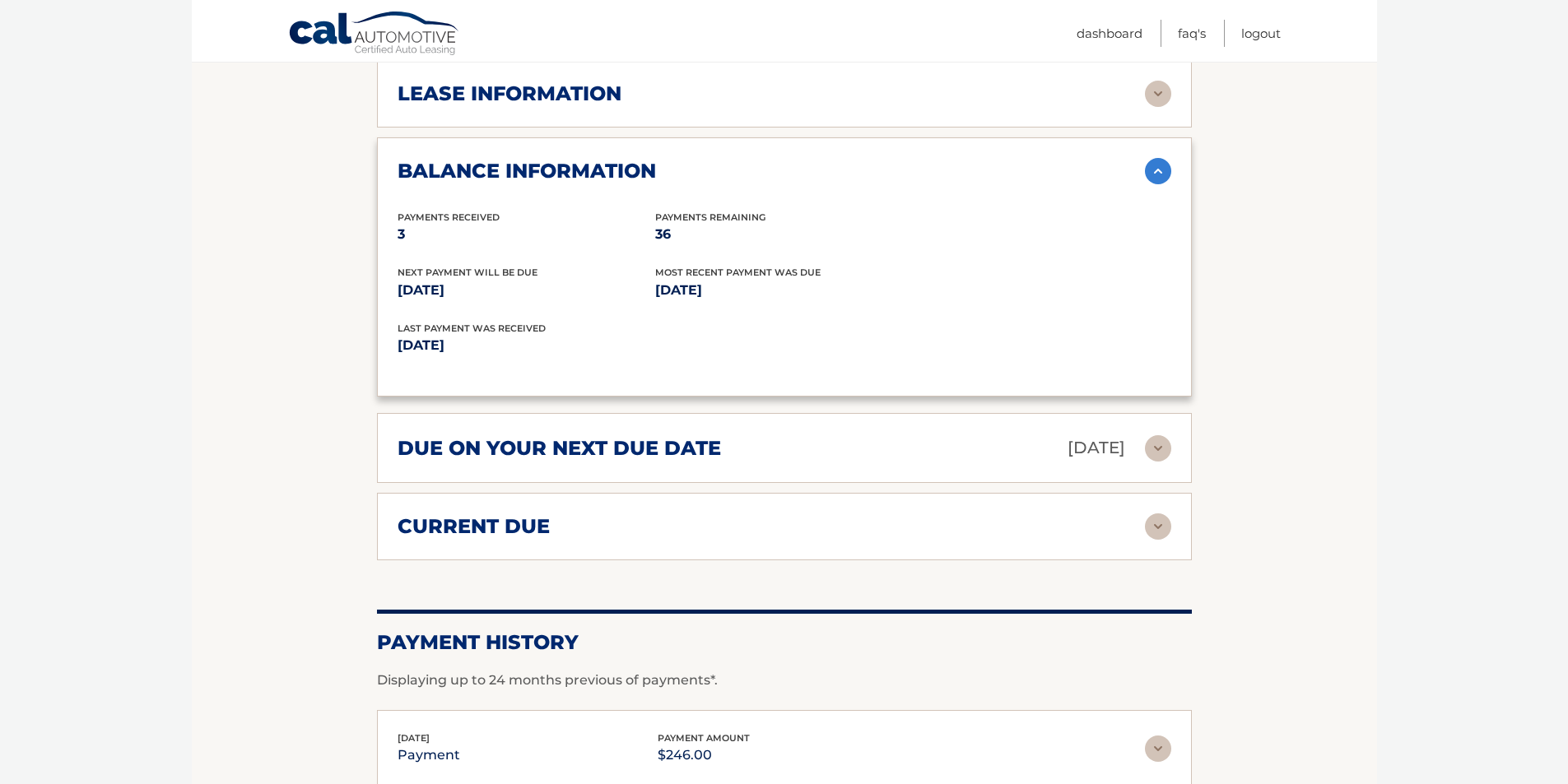
click at [1154, 528] on img at bounding box center [1158, 526] width 27 height 26
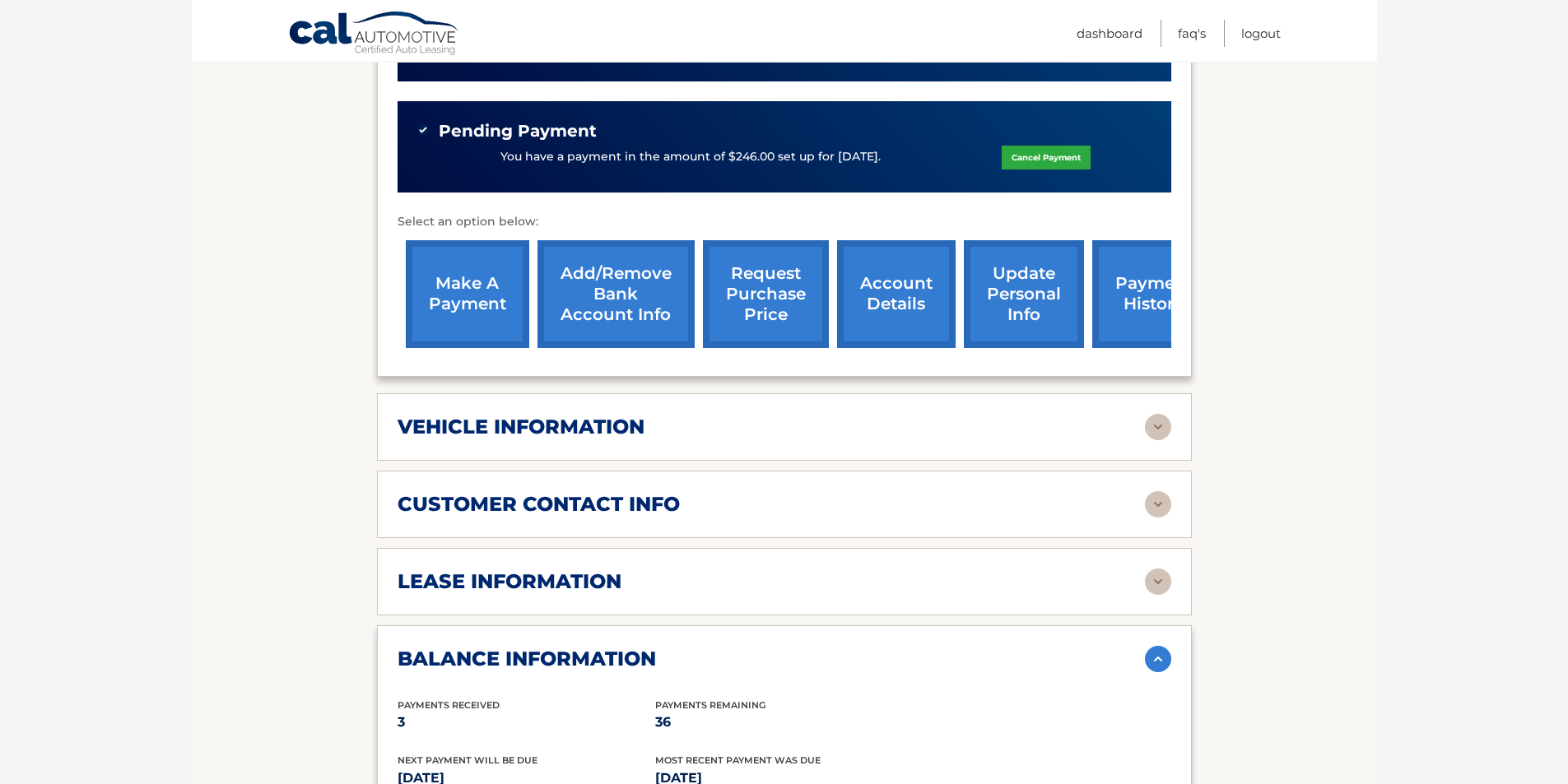
scroll to position [493, 0]
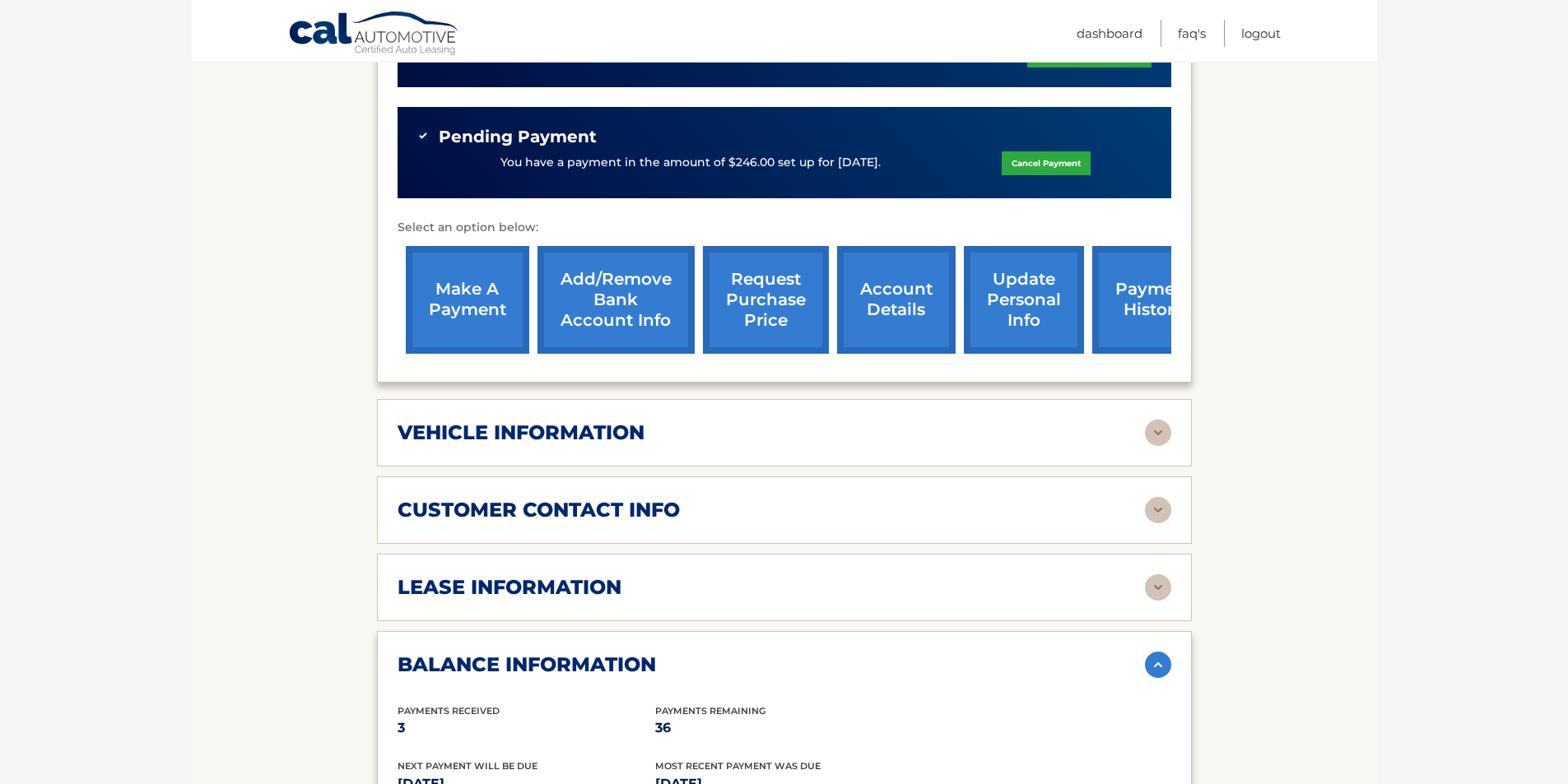
click at [765, 293] on link "request purchase price" at bounding box center [766, 300] width 126 height 108
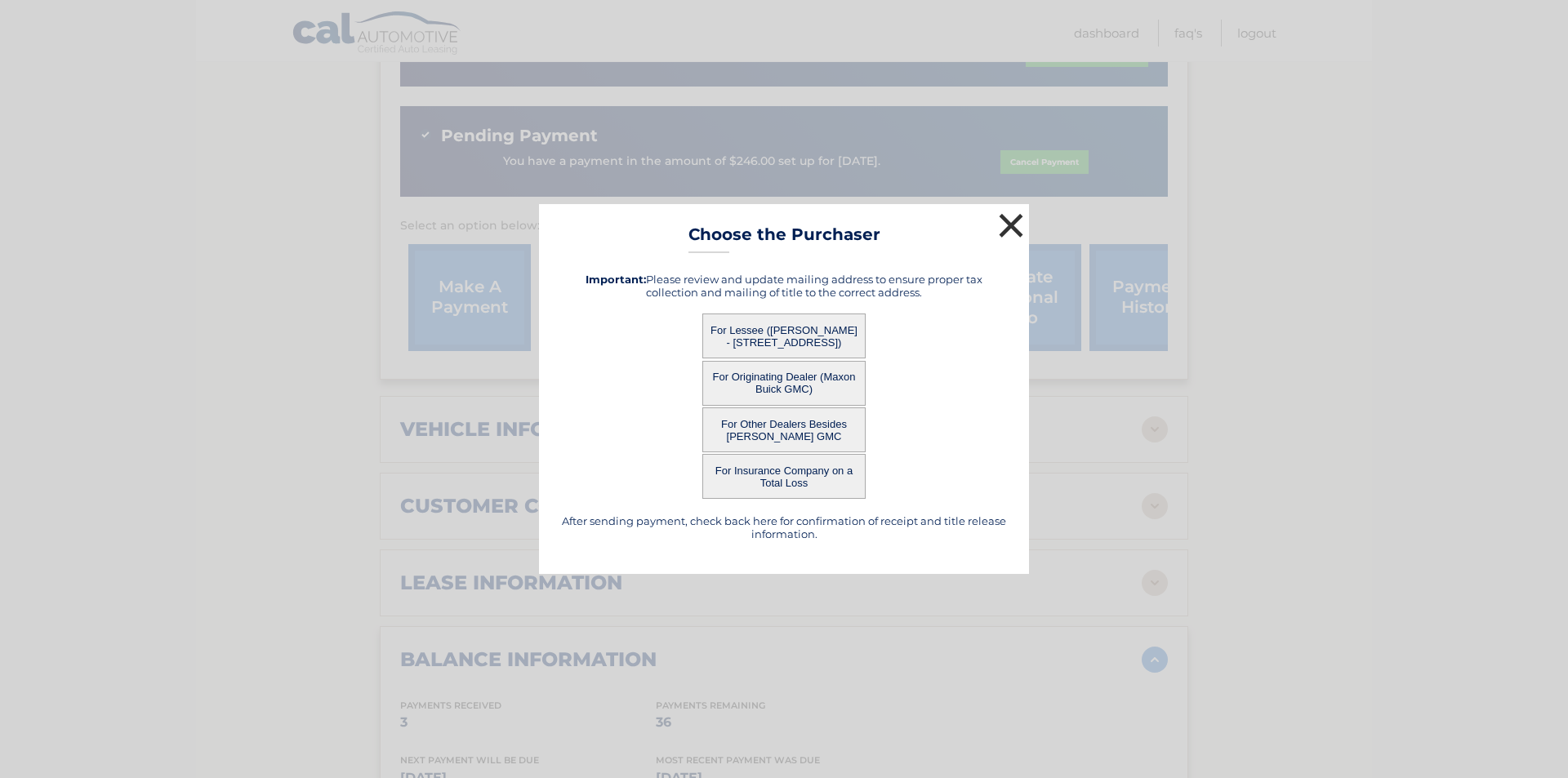
click at [1022, 232] on button "×" at bounding box center [1011, 226] width 33 height 33
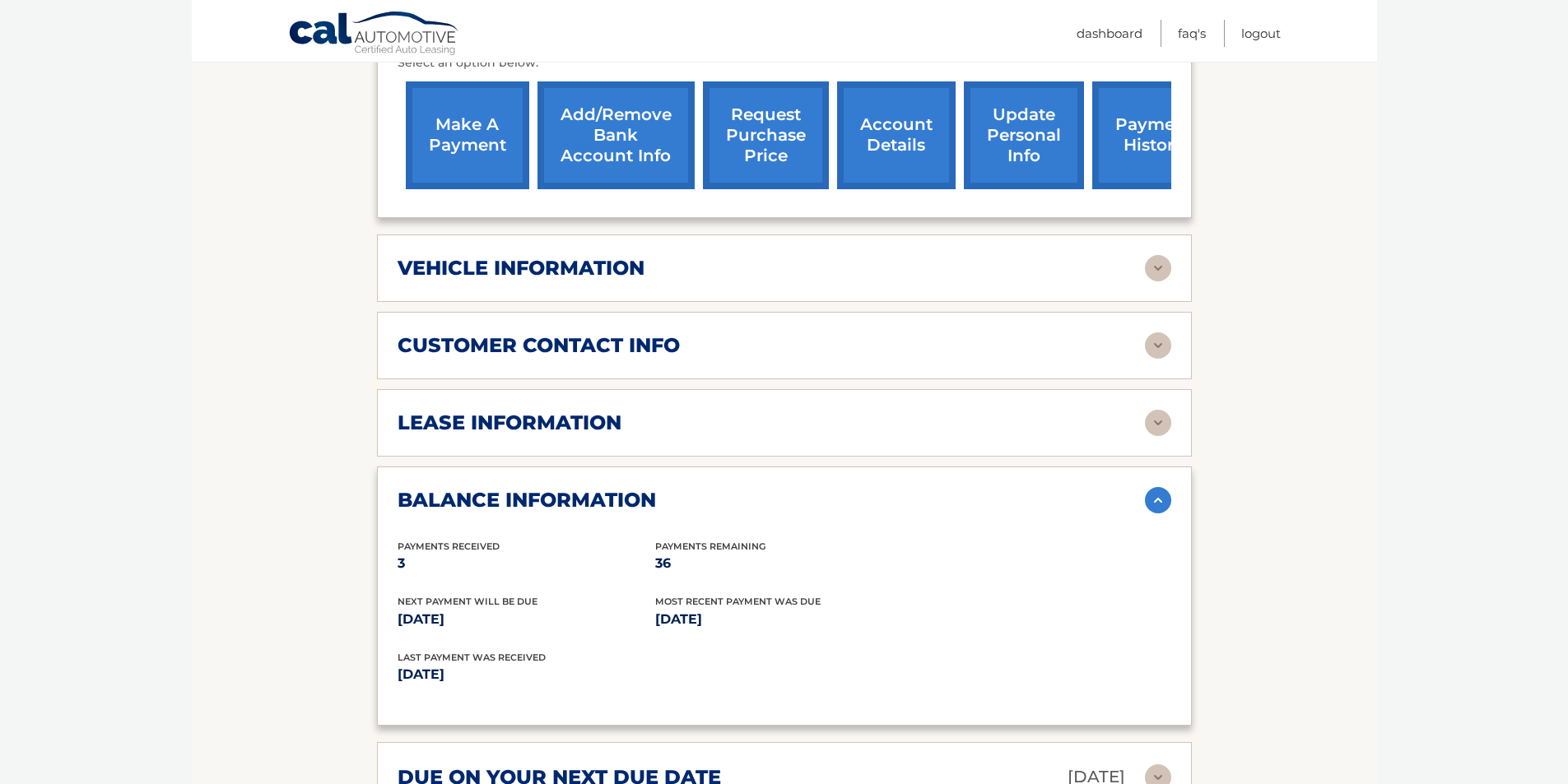
scroll to position [576, 0]
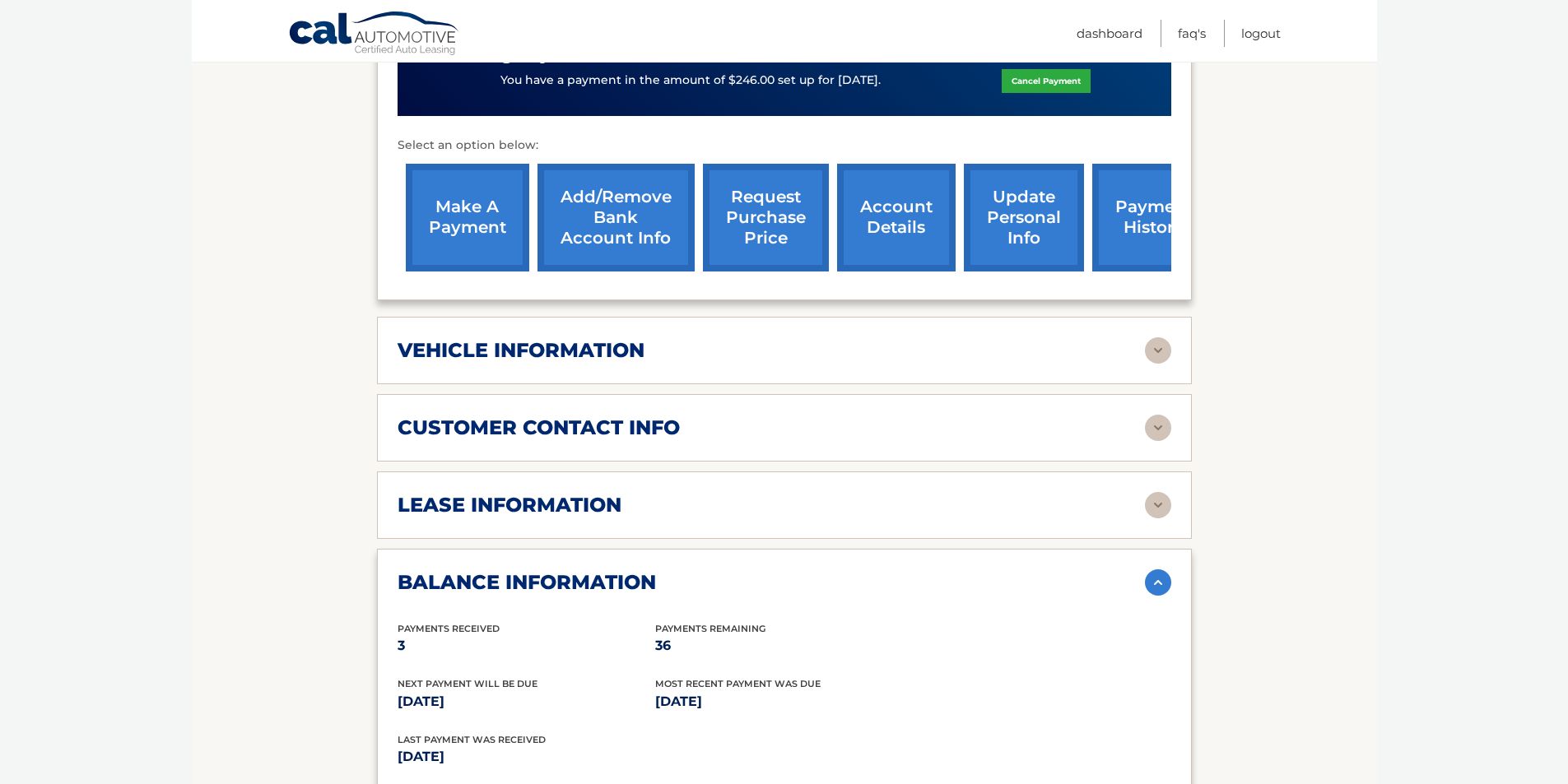
click at [910, 235] on link "account details" at bounding box center [897, 217] width 119 height 108
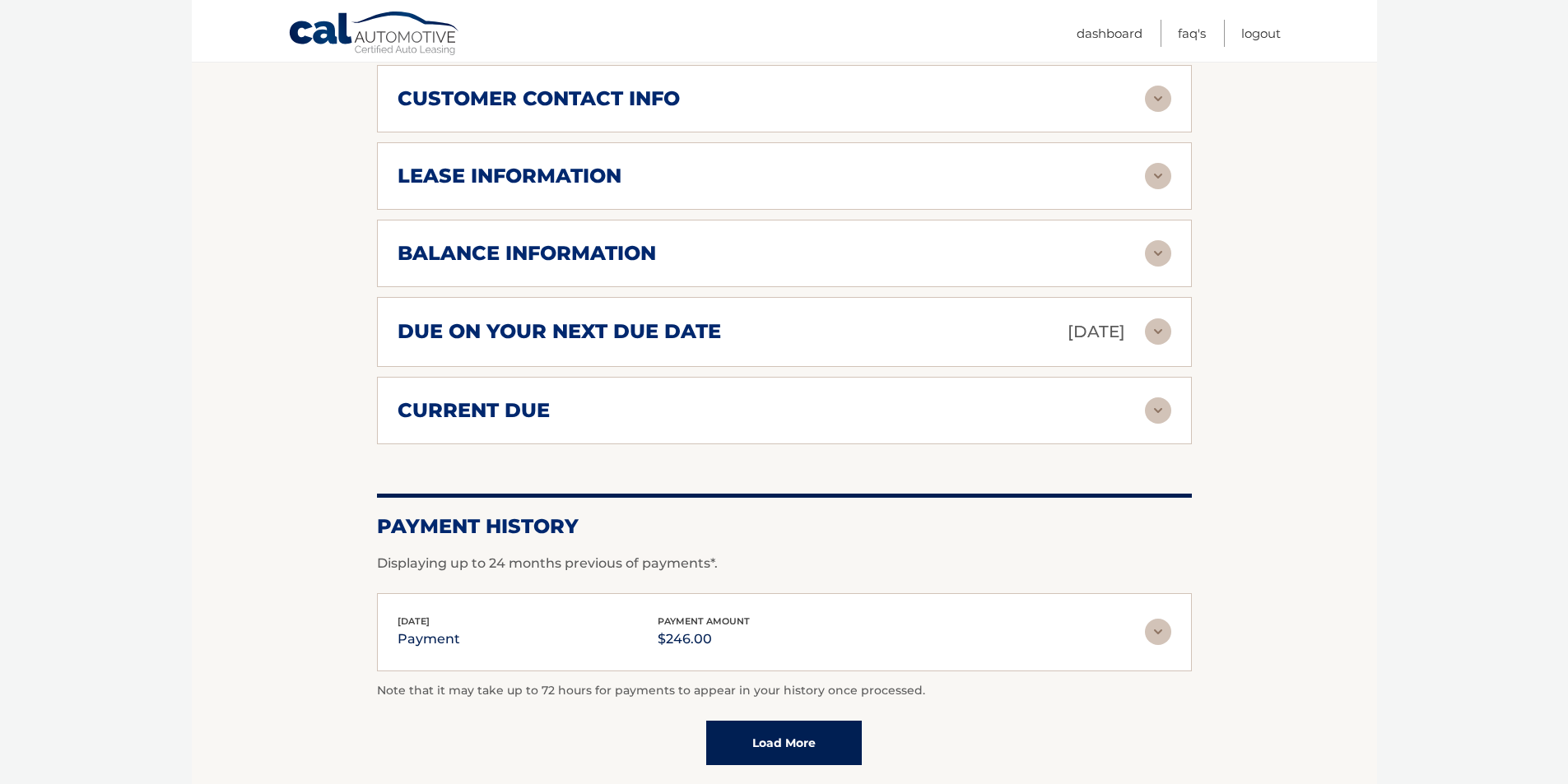
scroll to position [988, 0]
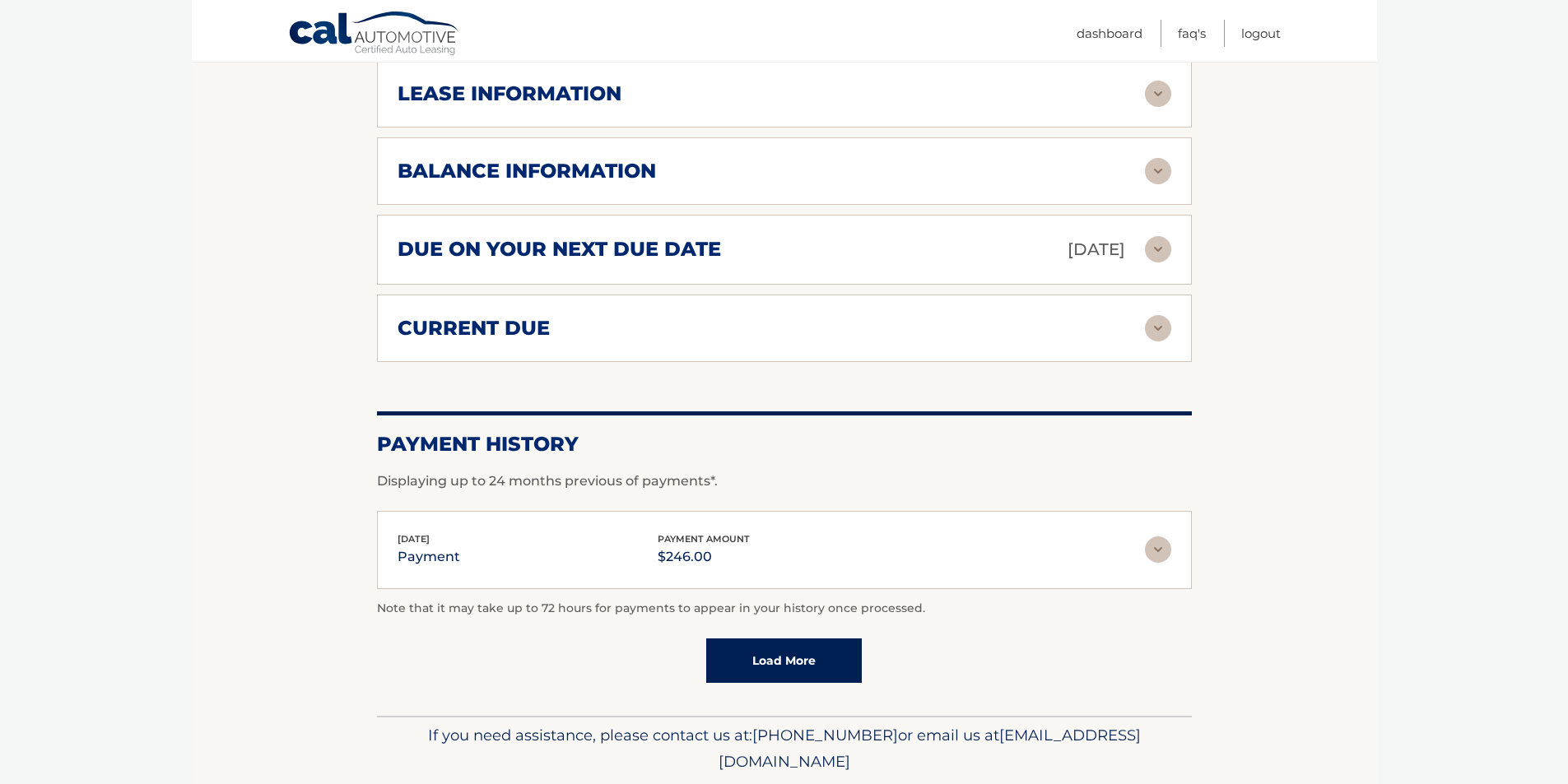
click at [773, 659] on link "Load More" at bounding box center [784, 661] width 155 height 45
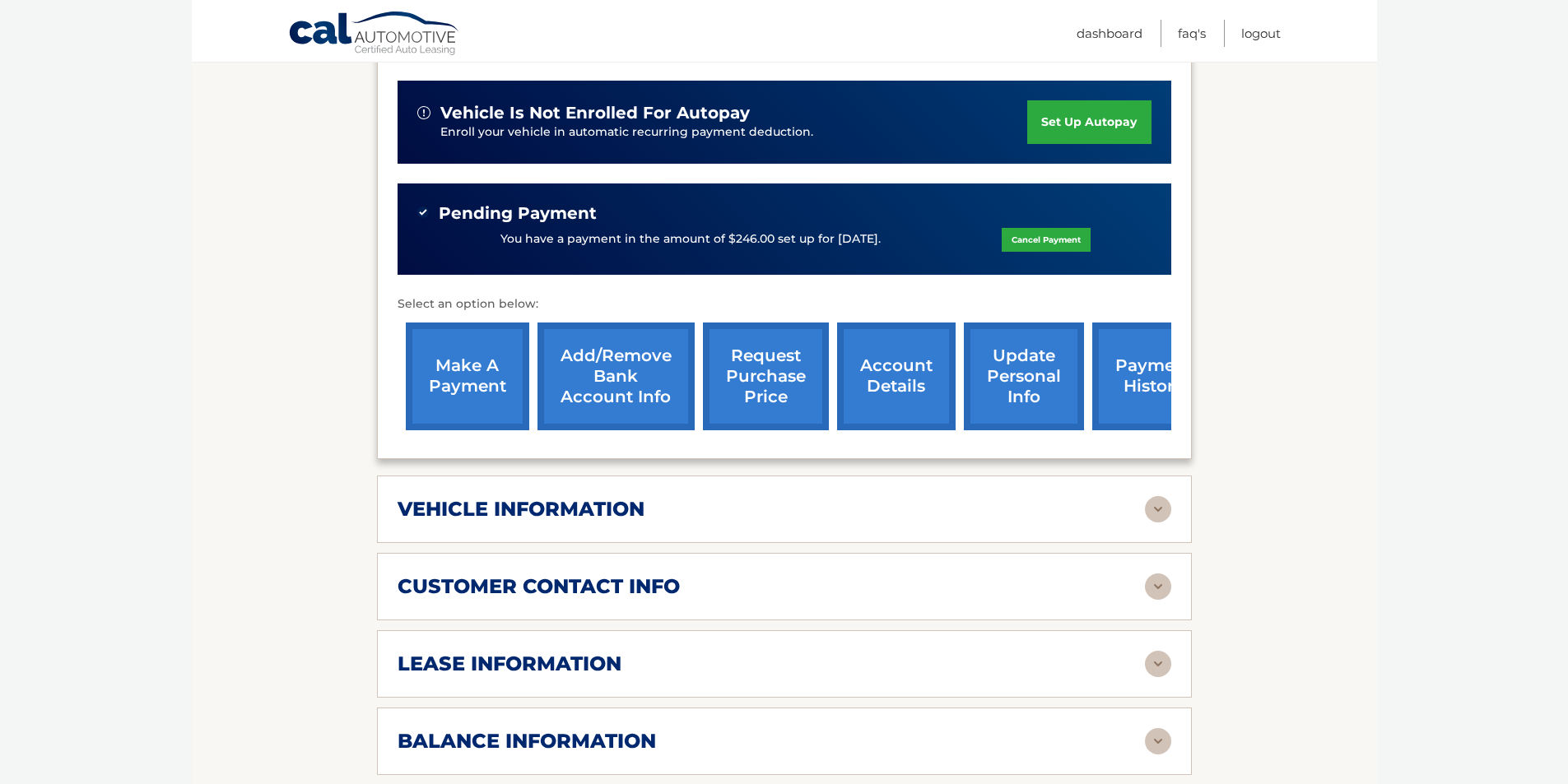
scroll to position [362, 0]
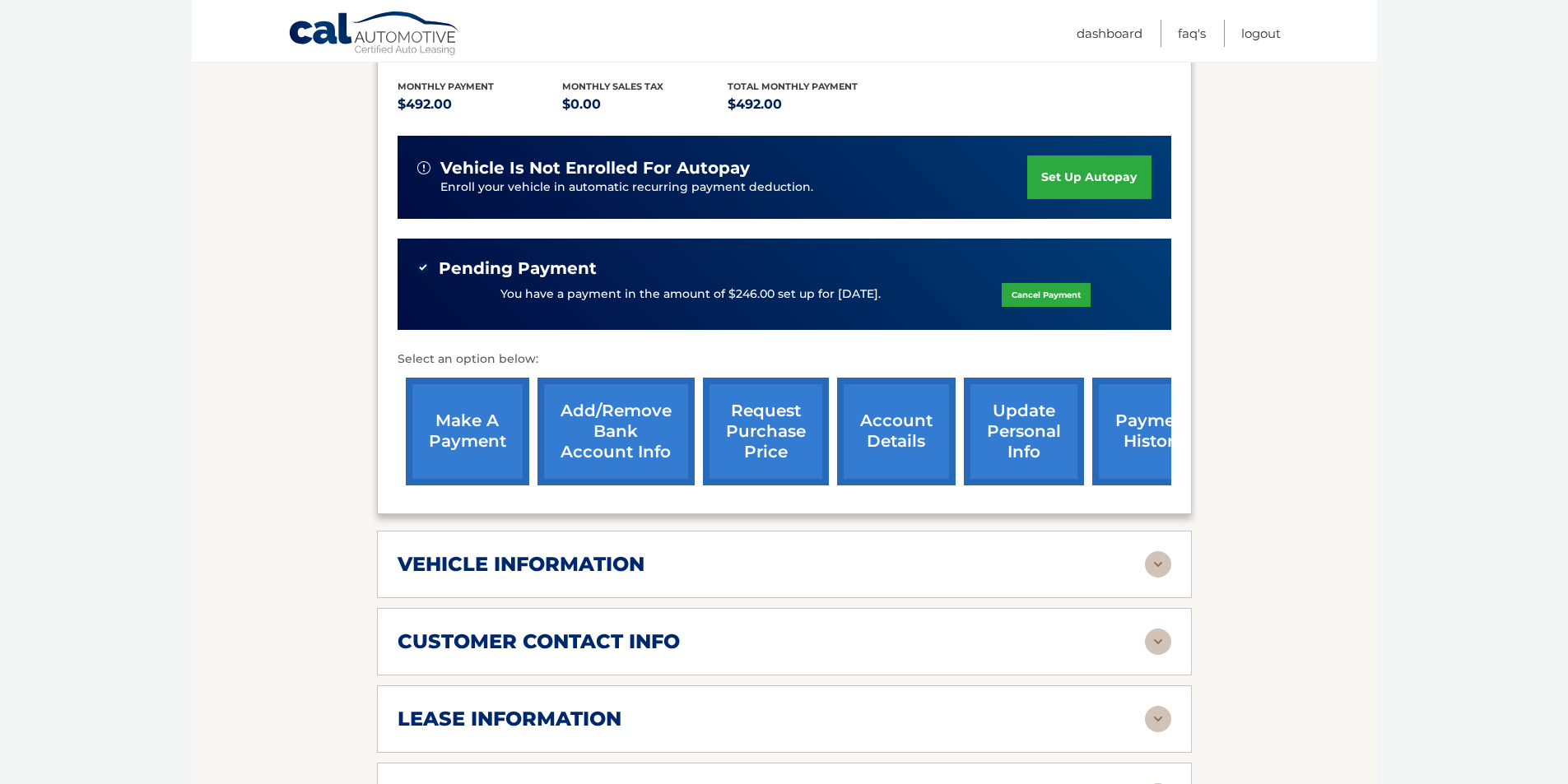
click at [468, 445] on link "make a payment" at bounding box center [467, 431] width 123 height 108
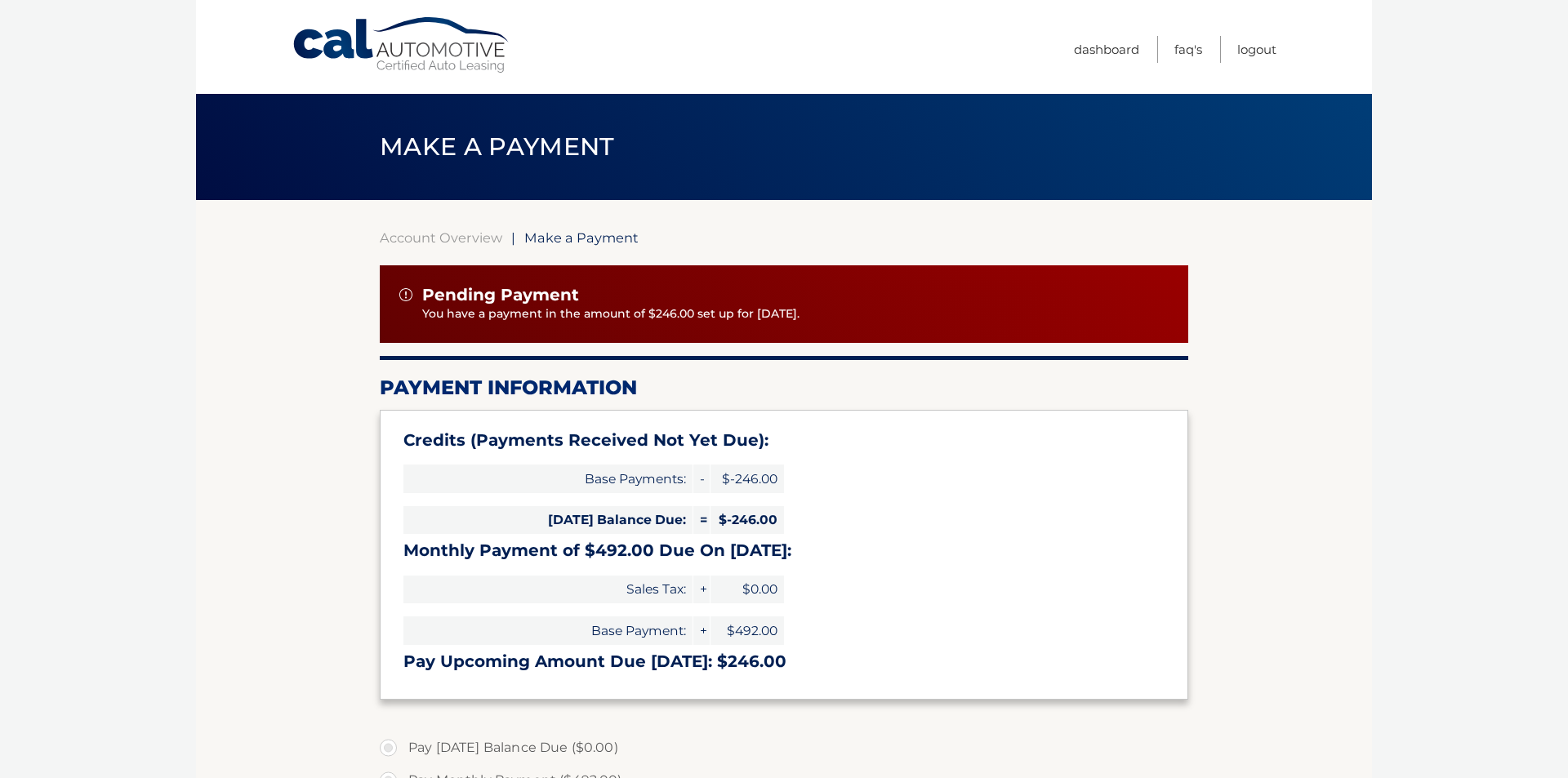
type input "246.00"
select select "ZjEwOTNmNzUtZTVhNy00OGQ0LWFmNjItZTQ0MDJjZTM4NTkz"
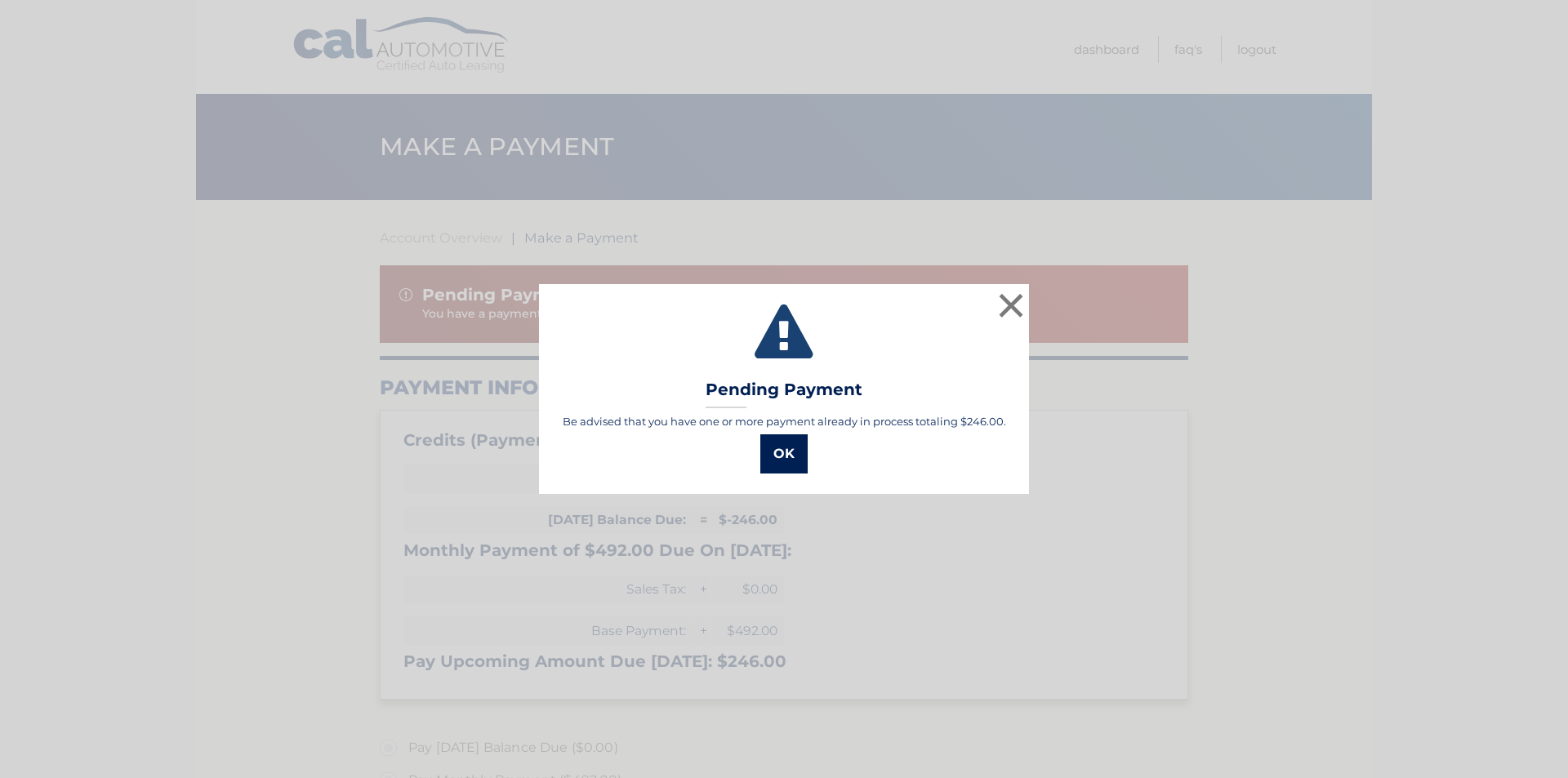
click at [784, 462] on button "OK" at bounding box center [784, 453] width 47 height 39
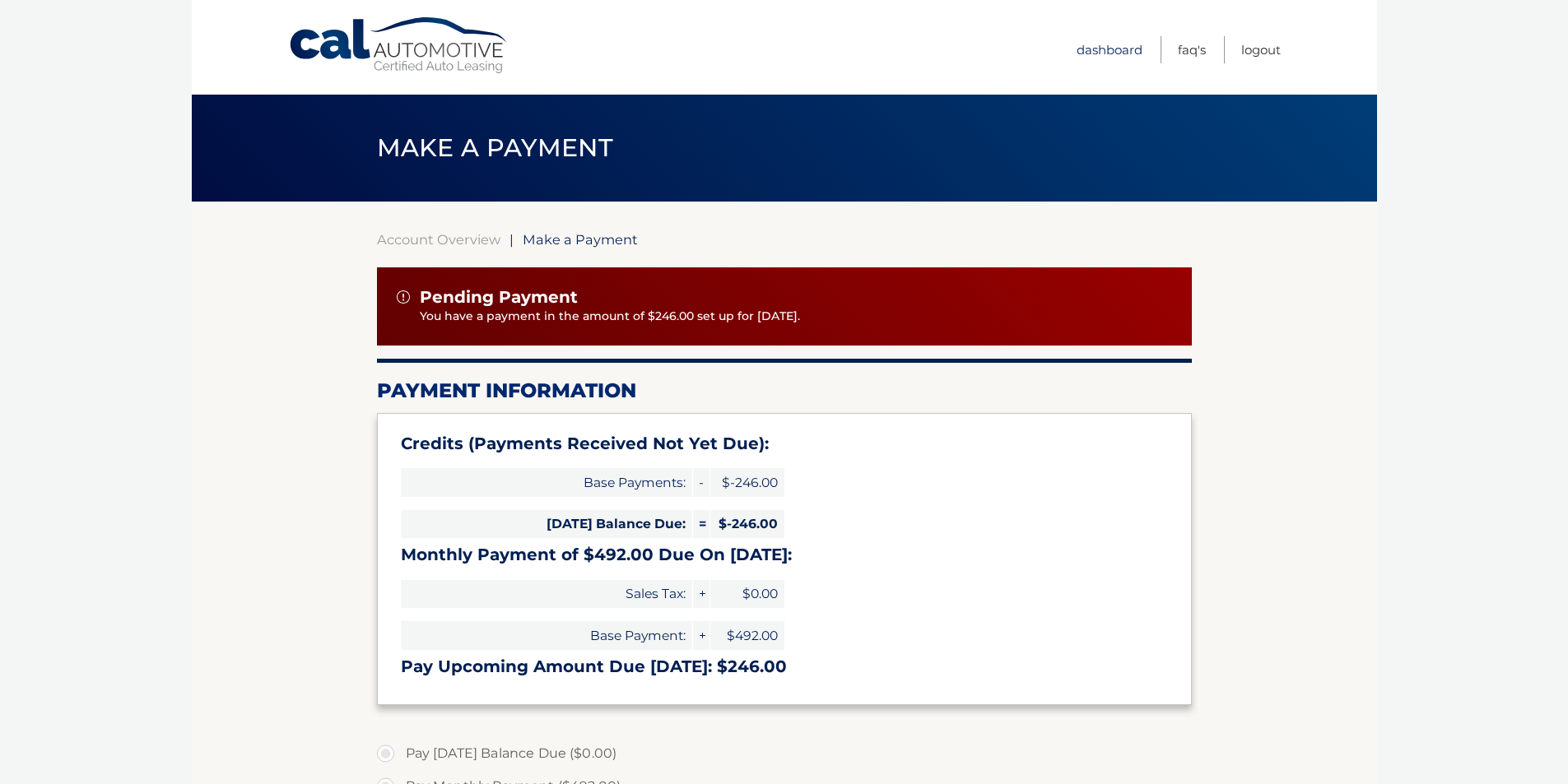
click at [1102, 46] on link "Dashboard" at bounding box center [1110, 50] width 66 height 27
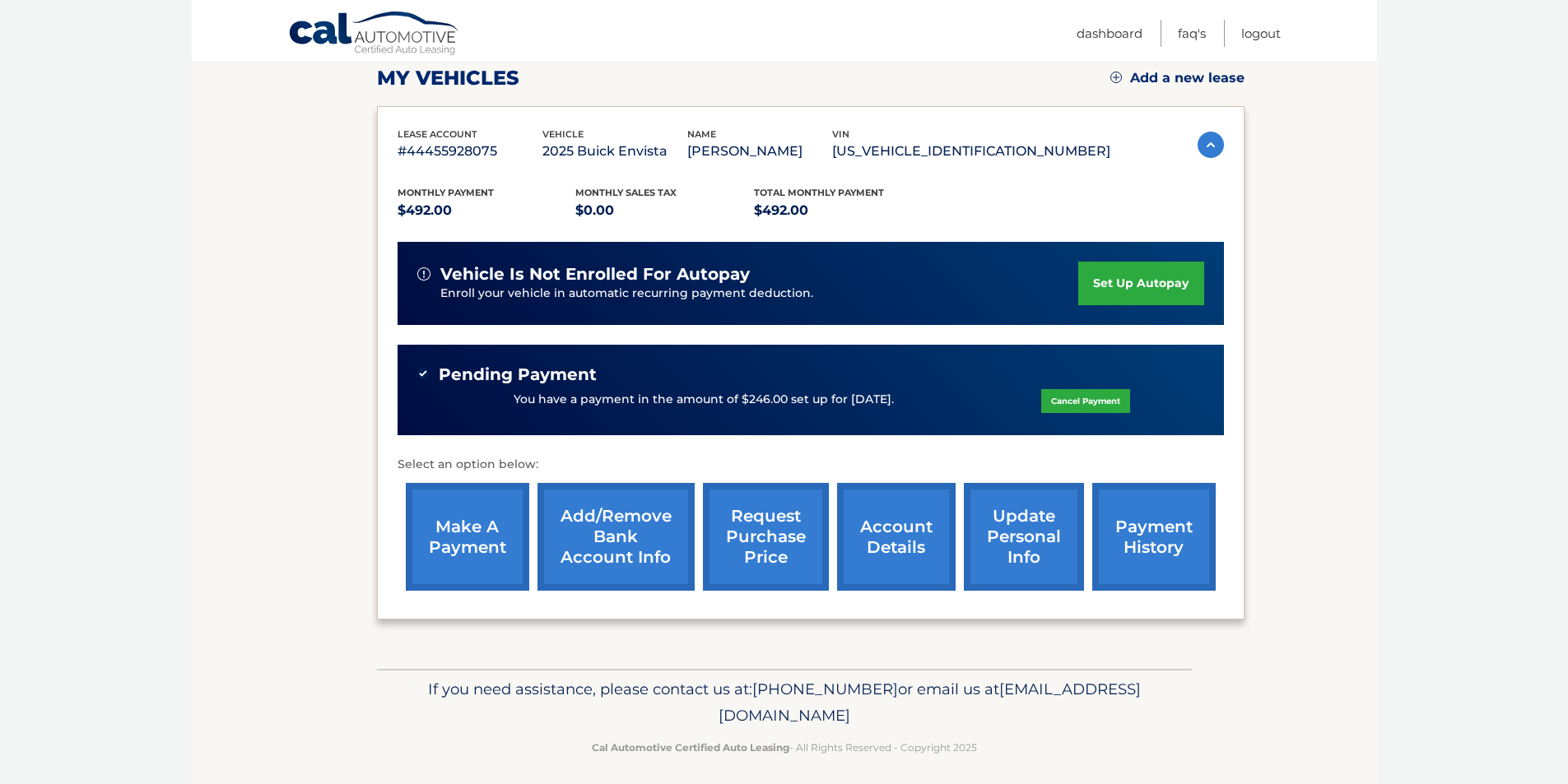
scroll to position [244, 0]
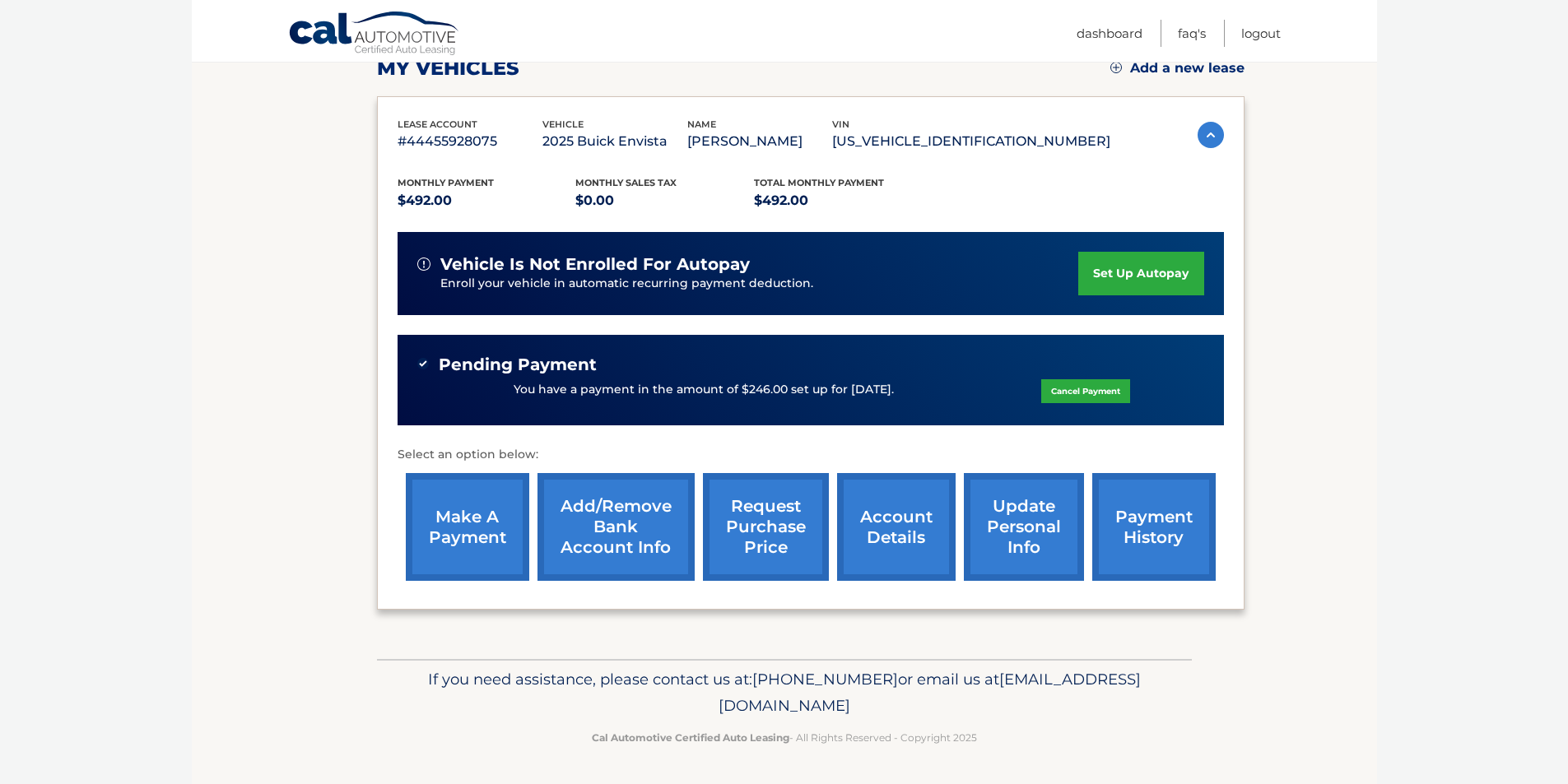
click at [787, 523] on link "request purchase price" at bounding box center [766, 527] width 126 height 108
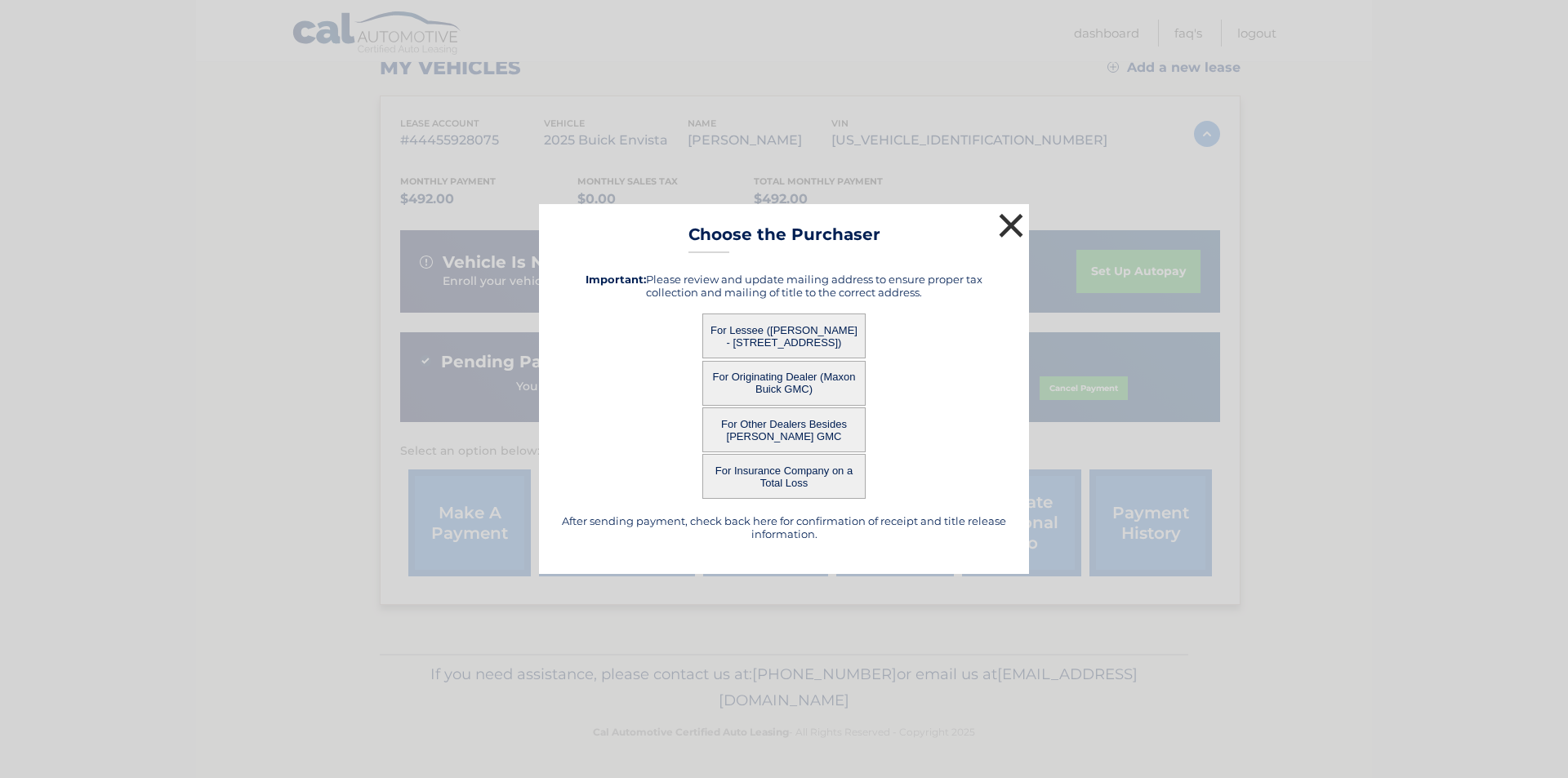
click at [1009, 218] on button "×" at bounding box center [1011, 226] width 33 height 33
click at [1009, 218] on div "Monthly Payment $492.00 Monthly sales Tax $0.00 Total Monthly Payment $492.00 v…" at bounding box center [810, 367] width 820 height 433
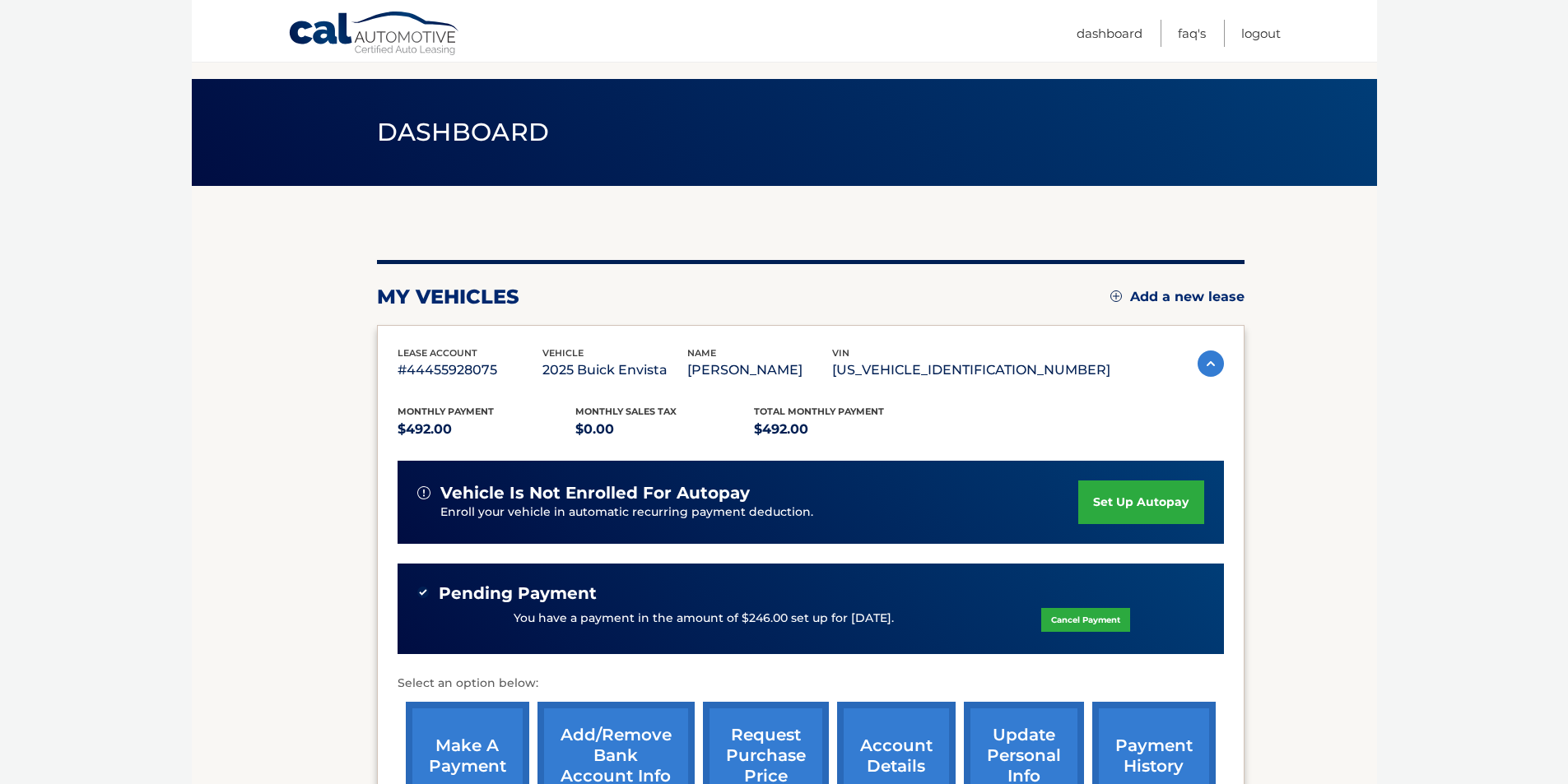
scroll to position [0, 0]
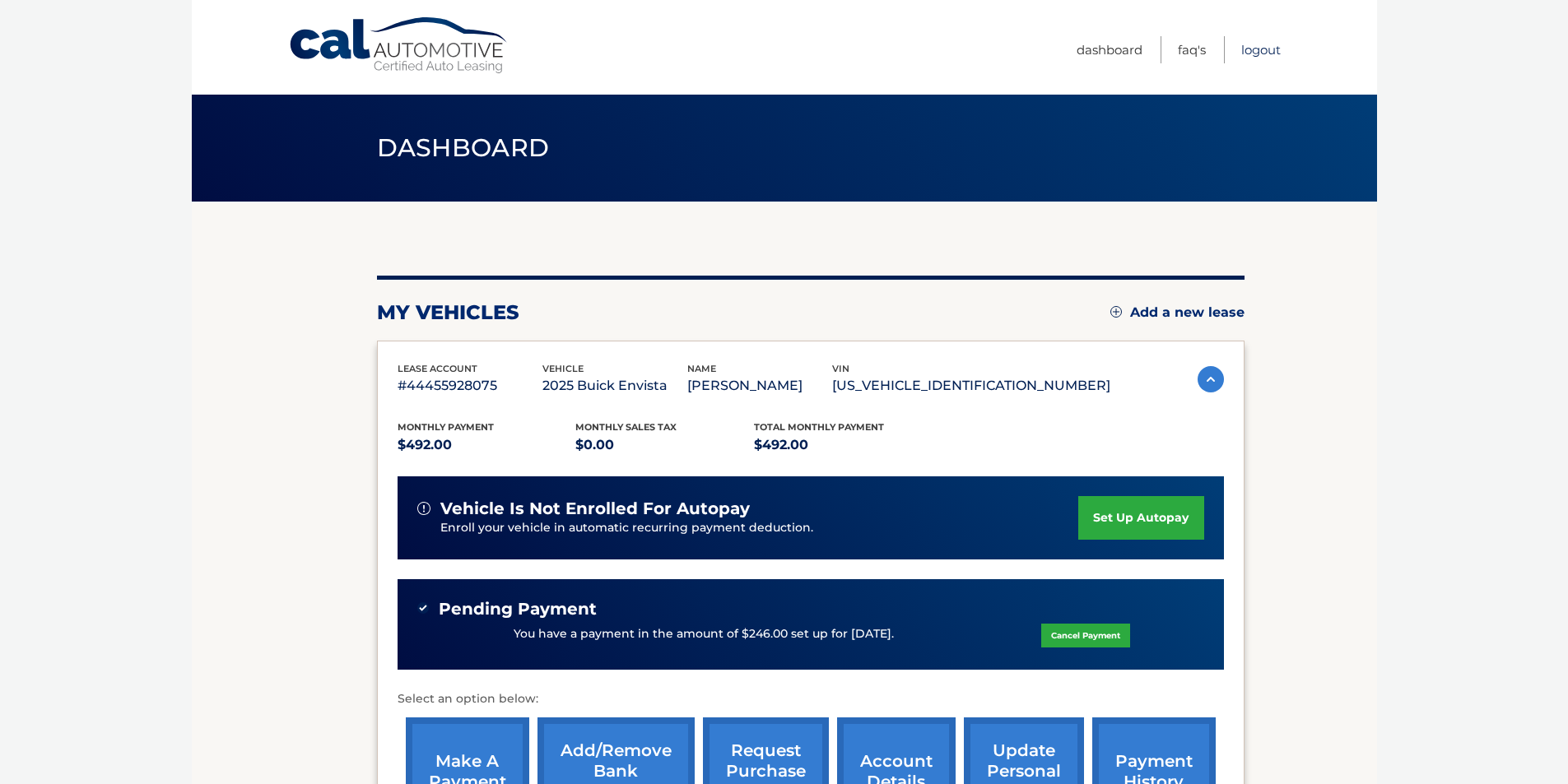
click at [1263, 47] on link "Logout" at bounding box center [1261, 50] width 39 height 27
